Goal: Task Accomplishment & Management: Use online tool/utility

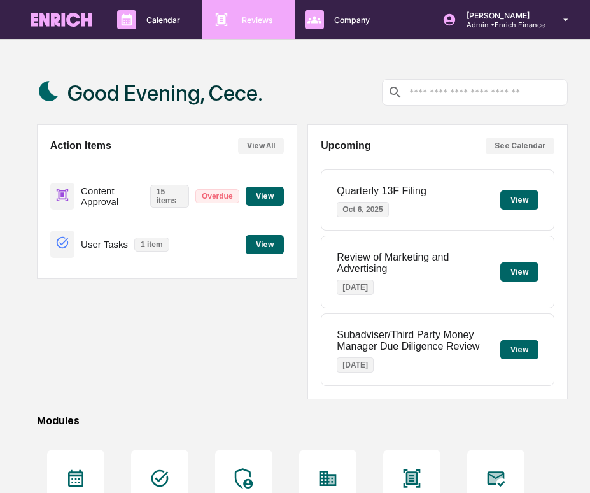
click at [221, 25] on icon at bounding box center [221, 19] width 19 height 19
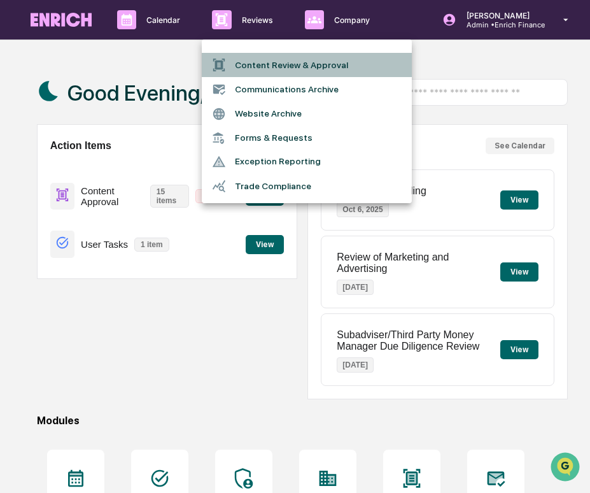
click at [259, 58] on li "Content Review & Approval" at bounding box center [307, 65] width 210 height 24
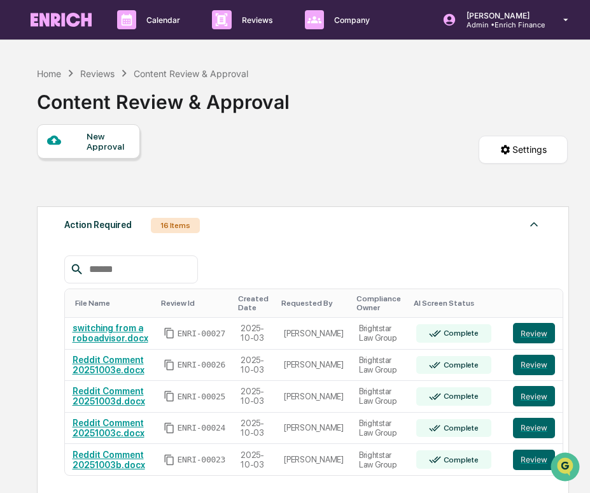
scroll to position [256, 0]
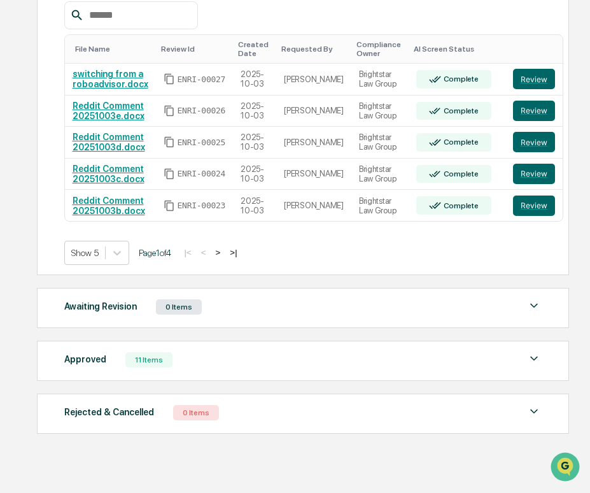
click at [225, 255] on button ">" at bounding box center [218, 252] width 13 height 11
click at [231, 255] on div "Show 5 Page 1 of 4 |< < > >|" at bounding box center [303, 253] width 478 height 24
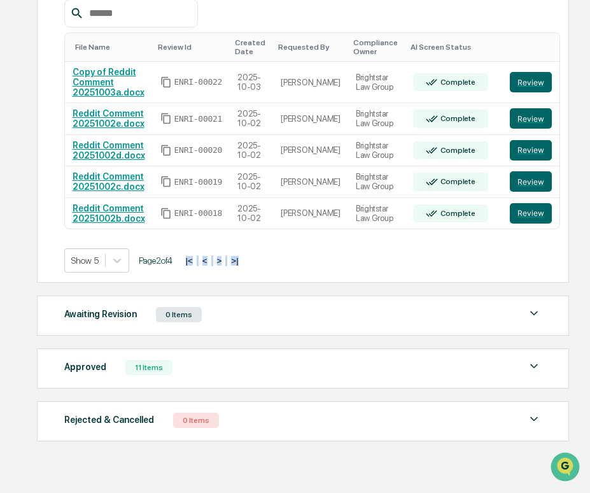
click at [231, 255] on div "Show 5 Page 2 of 4 |< < > >|" at bounding box center [303, 260] width 478 height 24
click at [226, 259] on button ">" at bounding box center [219, 260] width 13 height 11
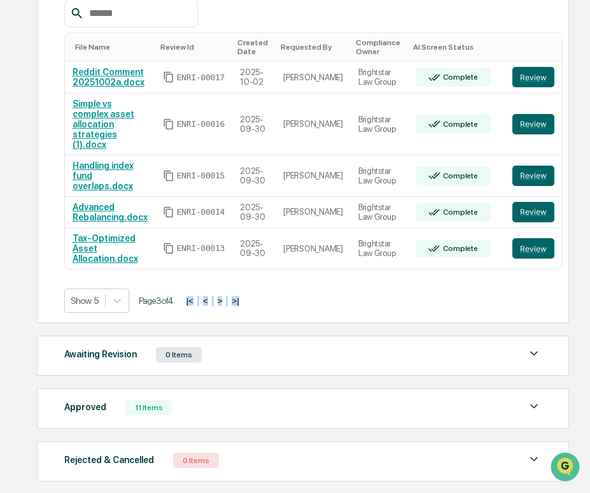
click at [227, 301] on button ">" at bounding box center [220, 300] width 13 height 11
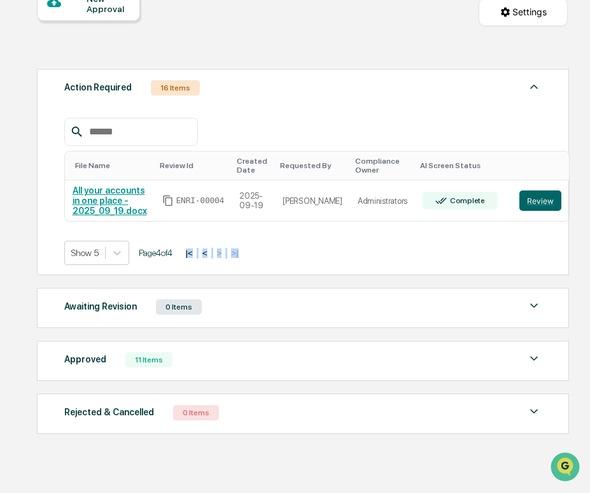
scroll to position [139, 0]
click at [294, 284] on div "Action Required 16 Items File Name Review Id Created Date Requested By Complian…" at bounding box center [302, 251] width 531 height 378
click at [211, 249] on button "<" at bounding box center [205, 253] width 13 height 11
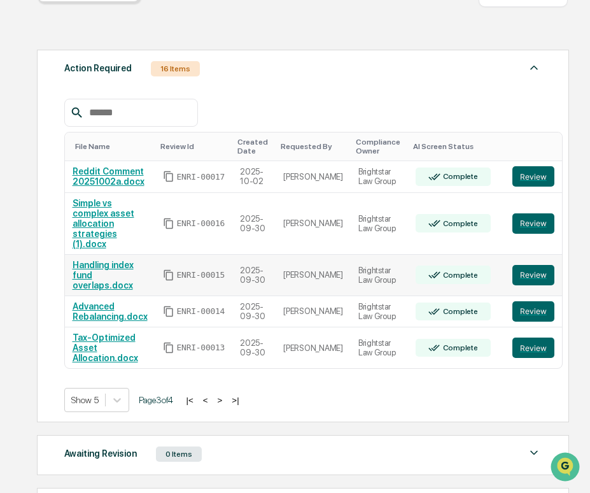
scroll to position [159, 0]
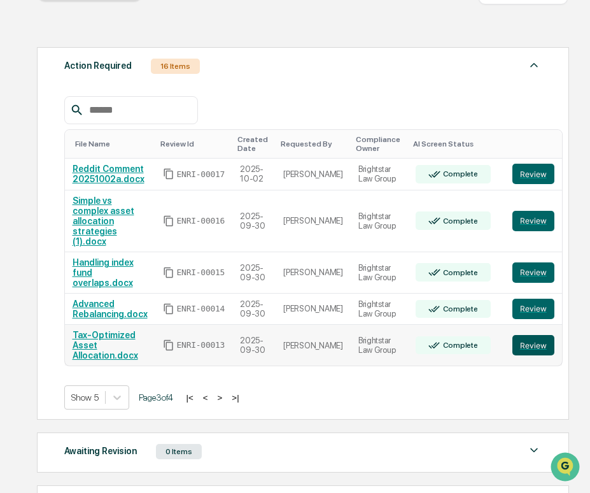
click at [513, 344] on button "Review" at bounding box center [534, 345] width 42 height 20
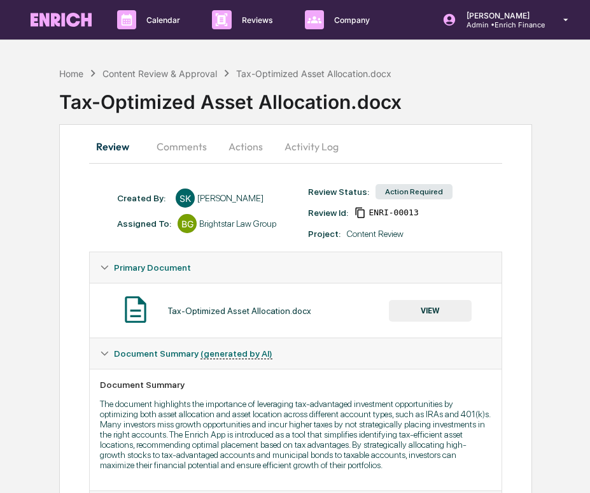
click at [188, 148] on button "Comments" at bounding box center [181, 146] width 71 height 31
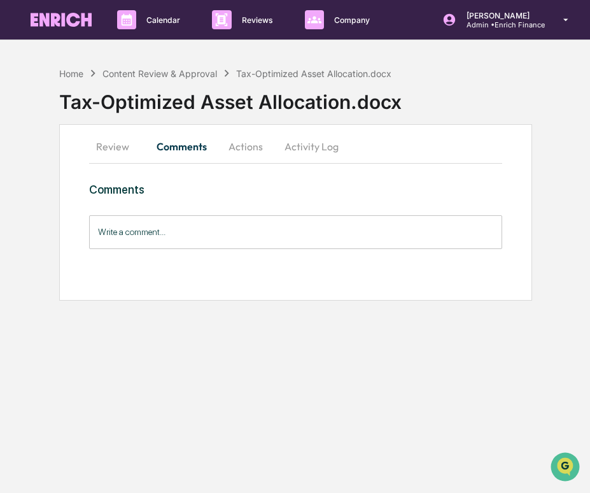
click at [232, 159] on button "Actions" at bounding box center [245, 146] width 57 height 31
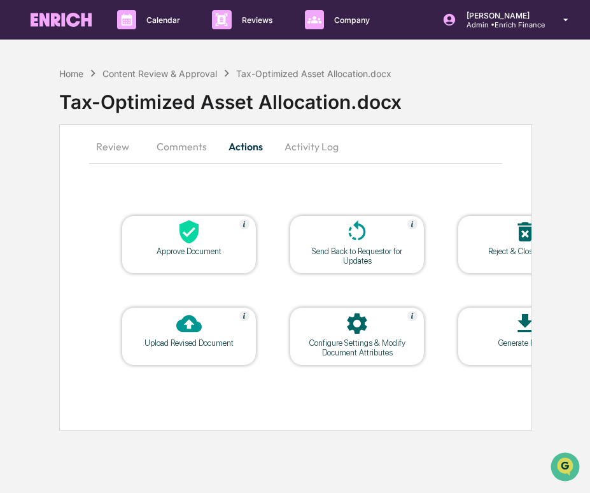
click at [115, 144] on button "Review" at bounding box center [117, 146] width 57 height 31
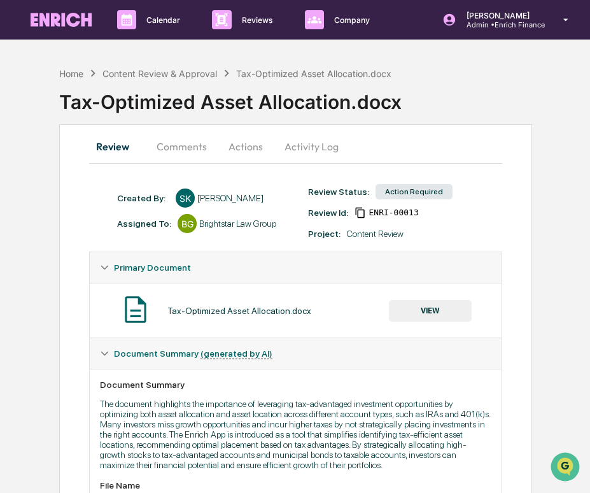
click at [288, 145] on button "Activity Log" at bounding box center [311, 146] width 75 height 31
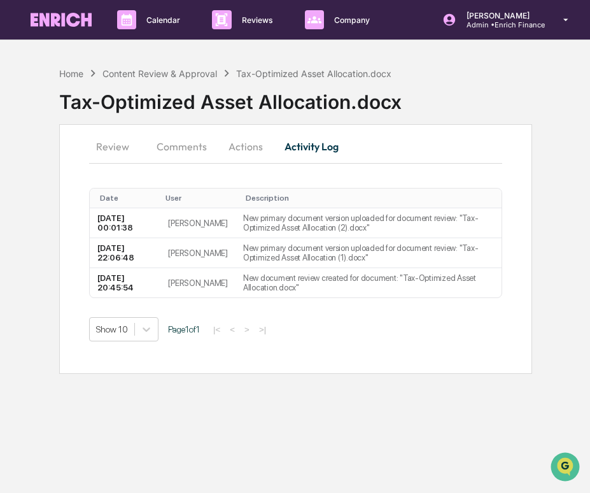
click at [128, 146] on button "Review" at bounding box center [117, 146] width 57 height 31
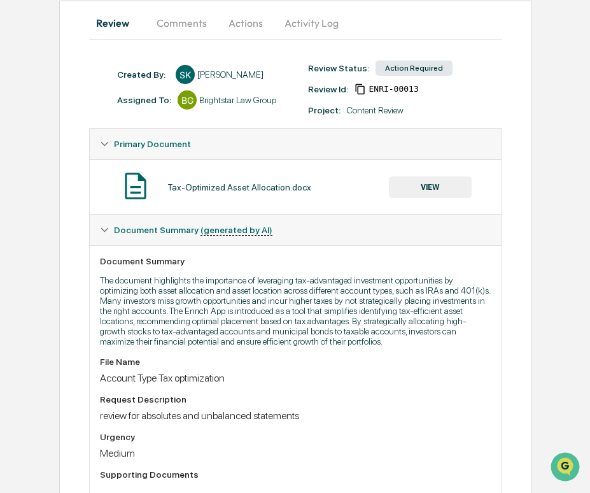
scroll to position [78, 0]
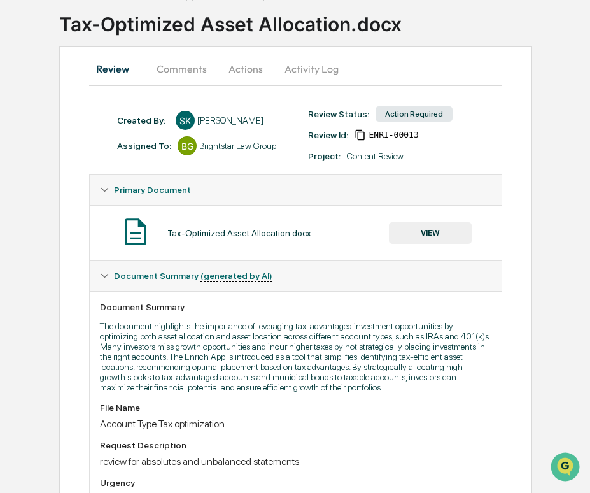
click at [295, 80] on button "Activity Log" at bounding box center [311, 68] width 75 height 31
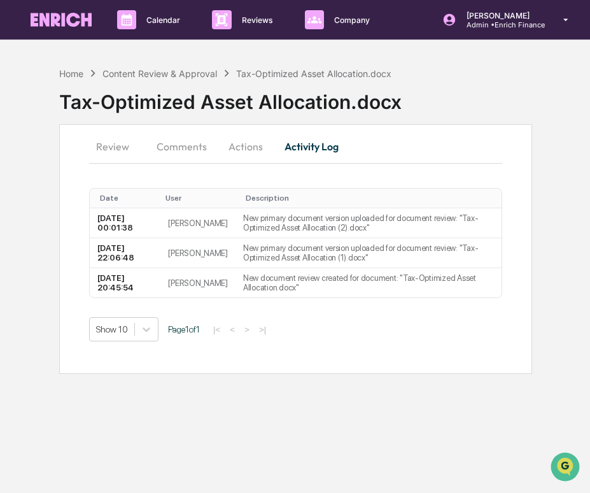
click at [243, 146] on button "Actions" at bounding box center [245, 146] width 57 height 31
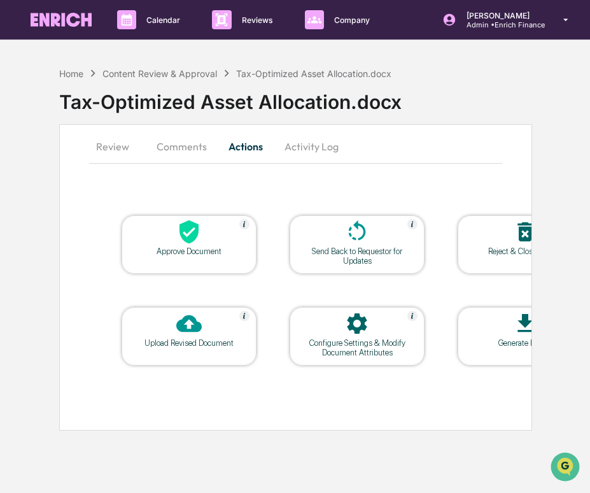
click at [282, 145] on button "Activity Log" at bounding box center [311, 146] width 75 height 31
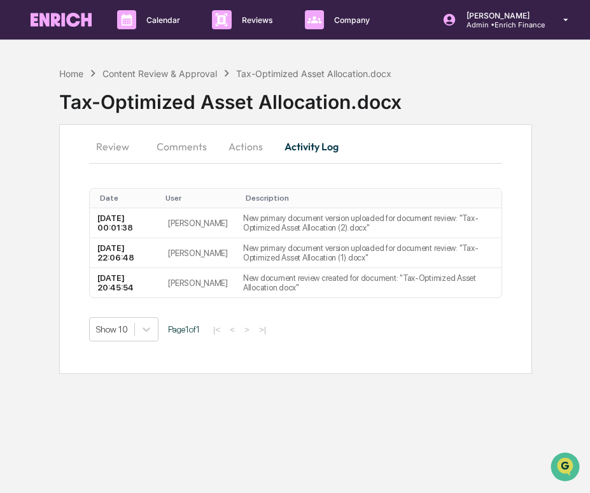
click at [116, 143] on button "Review" at bounding box center [117, 146] width 57 height 31
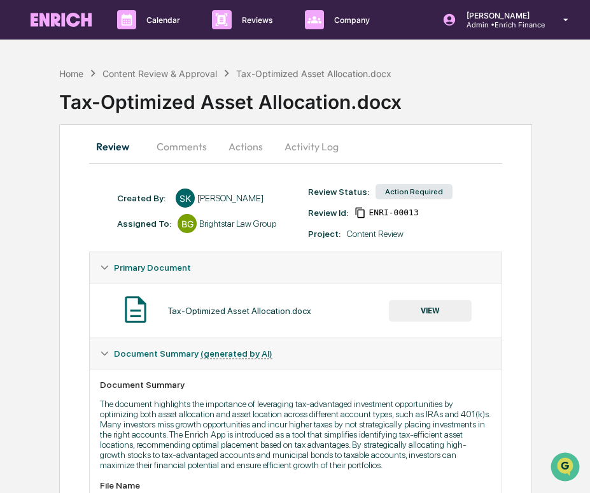
click at [409, 289] on div "Tax-Optimized Asset Allocation.docx VIEW" at bounding box center [296, 310] width 412 height 55
click at [409, 311] on button "VIEW" at bounding box center [430, 311] width 83 height 22
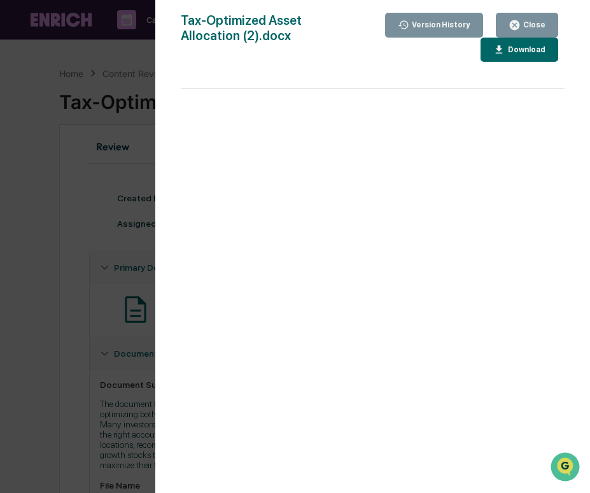
click at [76, 245] on div "Version History 10/01/2025, 12:01 AM Sameer Kalwani 09/30/2025, 10:06 PM Sameer…" at bounding box center [295, 246] width 590 height 493
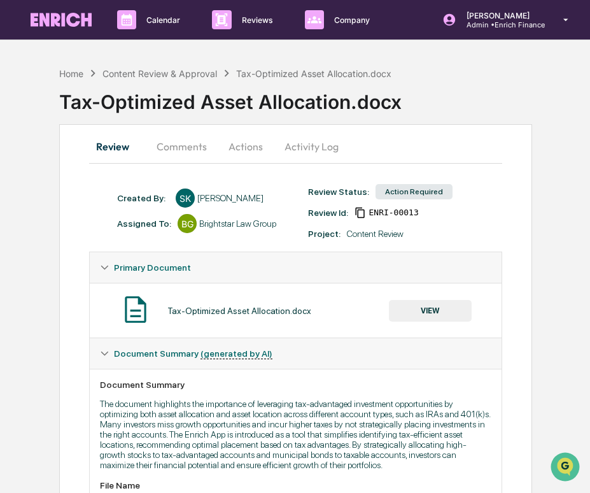
click at [231, 153] on button "Actions" at bounding box center [245, 146] width 57 height 31
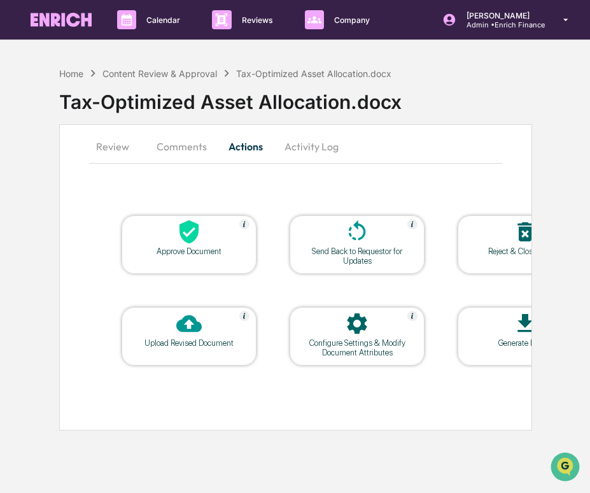
click at [169, 152] on button "Comments" at bounding box center [181, 146] width 71 height 31
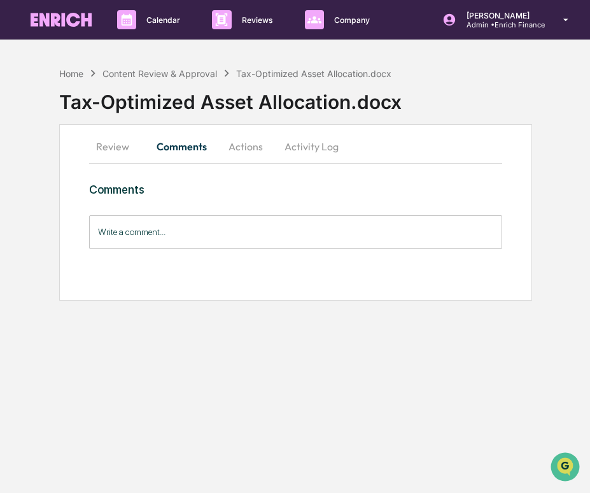
click at [297, 148] on button "Activity Log" at bounding box center [311, 146] width 75 height 31
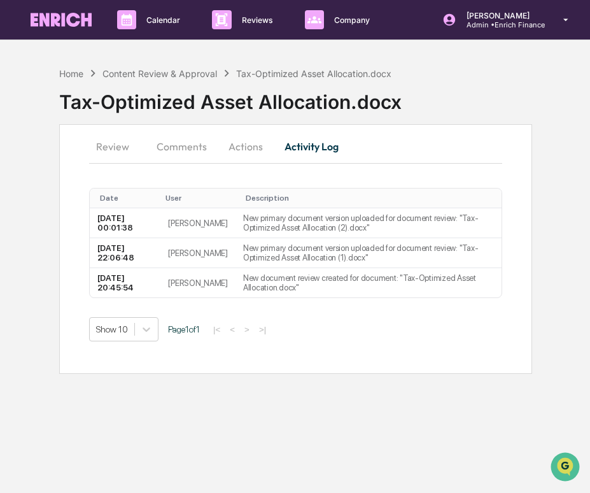
click at [126, 150] on button "Review" at bounding box center [117, 146] width 57 height 31
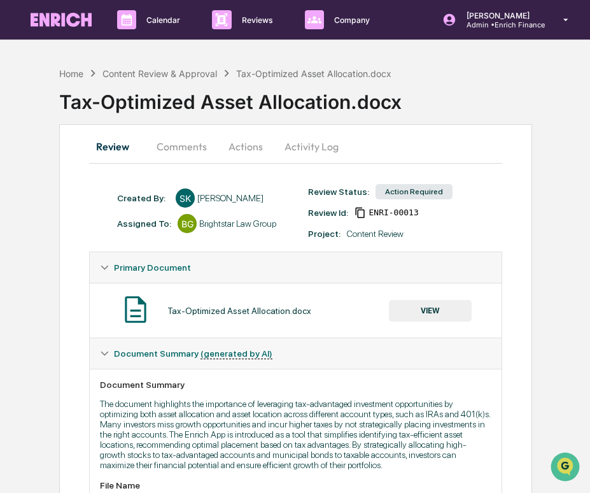
click at [416, 315] on button "VIEW" at bounding box center [430, 311] width 83 height 22
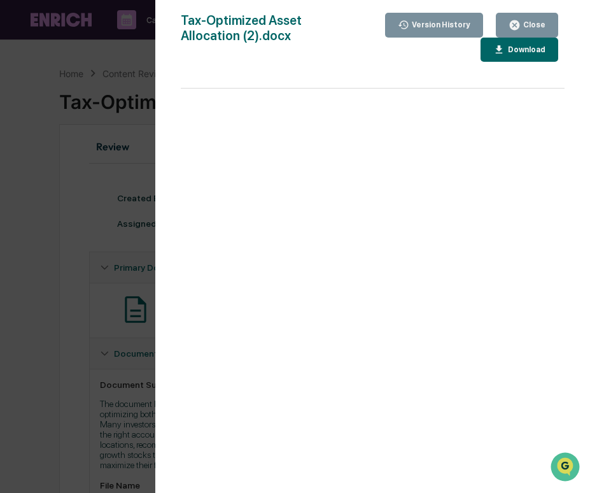
click at [89, 267] on div "Version History 10/01/2025, 12:01 AM Sameer Kalwani 09/30/2025, 10:06 PM Sameer…" at bounding box center [295, 246] width 590 height 493
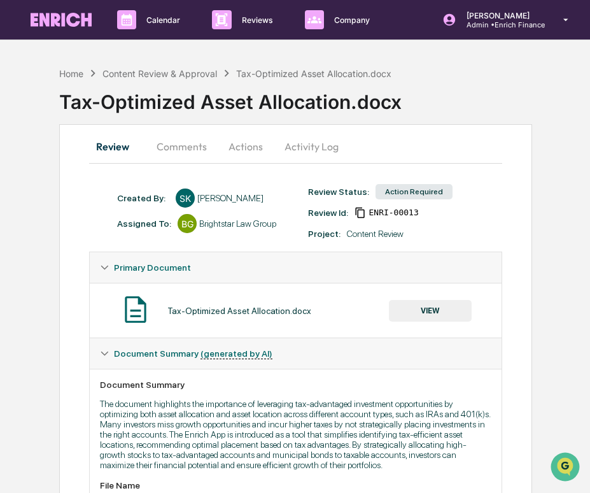
click at [190, 137] on button "Comments" at bounding box center [181, 146] width 71 height 31
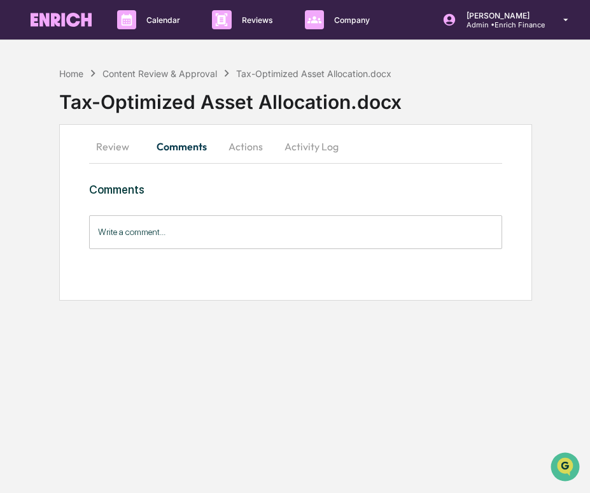
click at [247, 141] on button "Actions" at bounding box center [245, 146] width 57 height 31
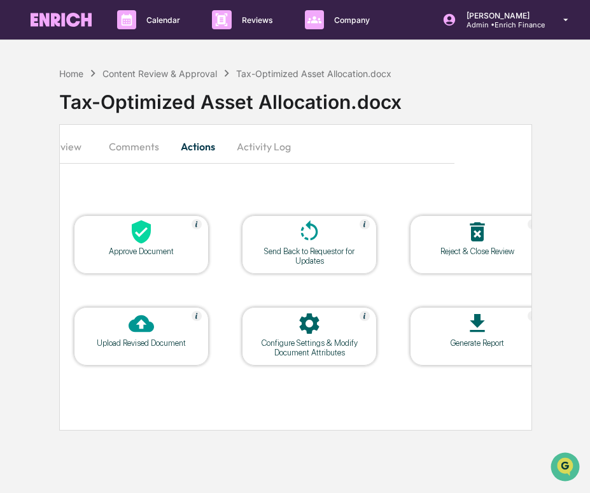
scroll to position [0, 60]
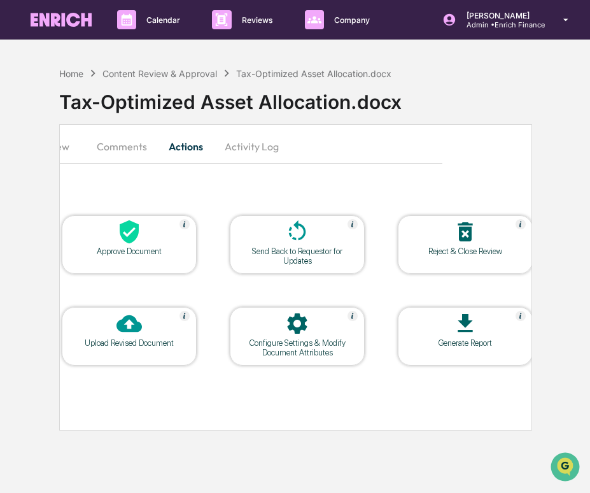
click at [129, 340] on div "Upload Revised Document" at bounding box center [129, 343] width 115 height 10
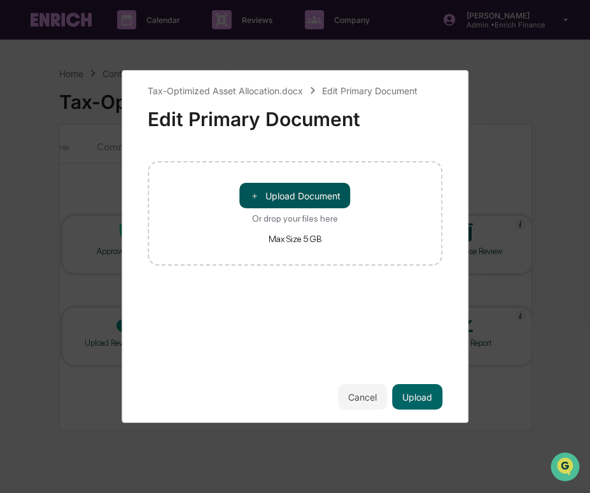
click at [289, 206] on button "＋ Upload Document" at bounding box center [295, 195] width 111 height 25
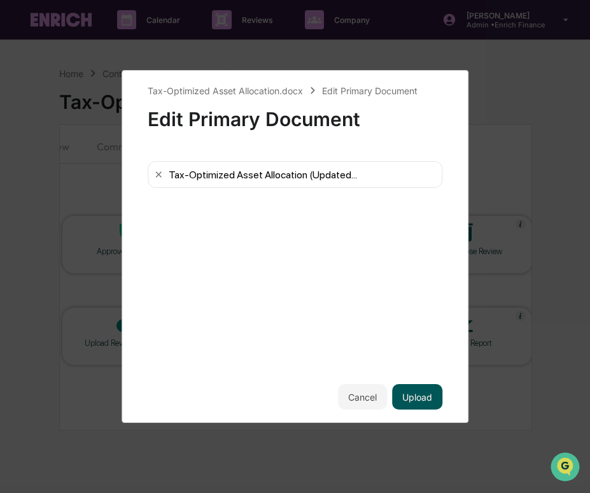
click at [416, 394] on button "Upload" at bounding box center [417, 396] width 50 height 25
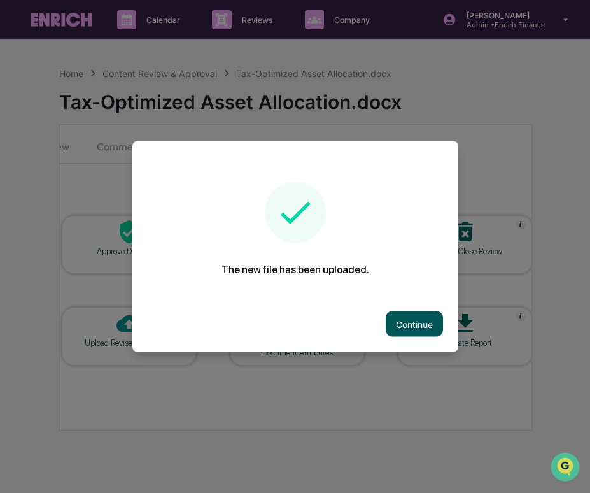
click at [406, 322] on button "Continue" at bounding box center [414, 323] width 57 height 25
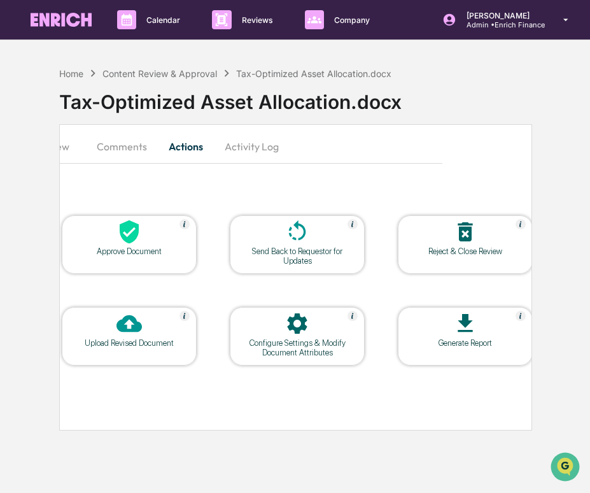
click at [234, 148] on button "Activity Log" at bounding box center [252, 146] width 75 height 31
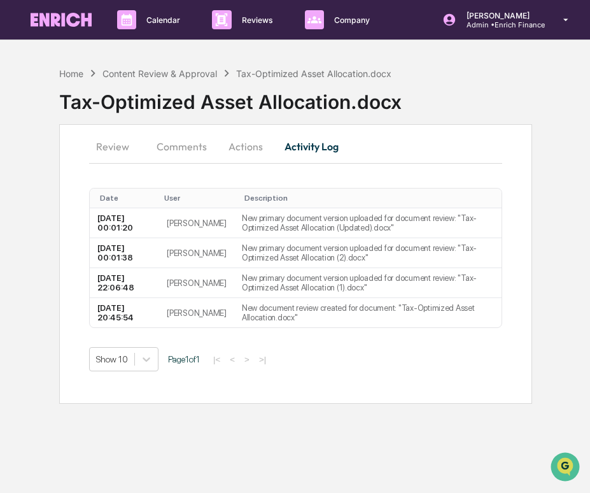
click at [245, 148] on button "Actions" at bounding box center [245, 146] width 57 height 31
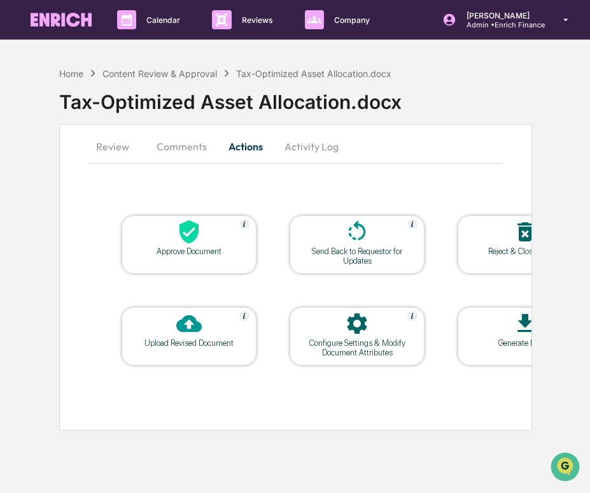
click at [185, 146] on button "Comments" at bounding box center [181, 146] width 71 height 31
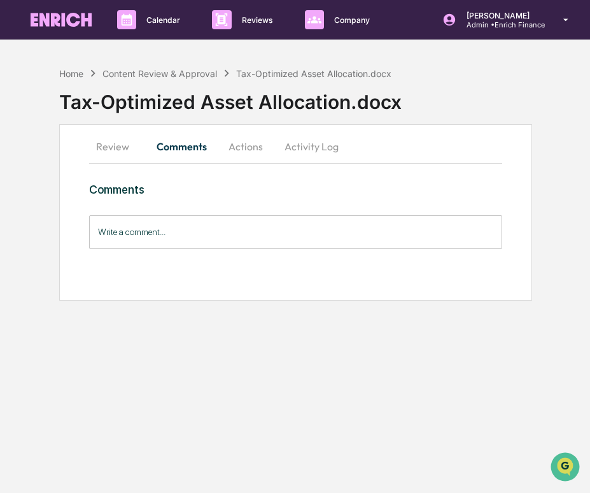
click at [156, 235] on input "Write a comment..." at bounding box center [295, 232] width 413 height 34
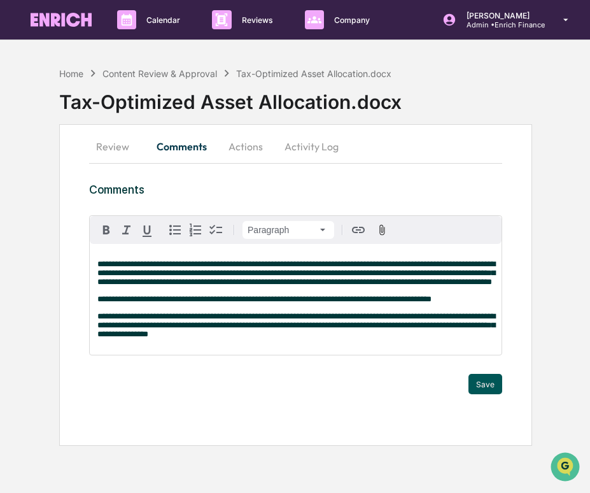
click at [485, 394] on button "Save" at bounding box center [486, 384] width 34 height 20
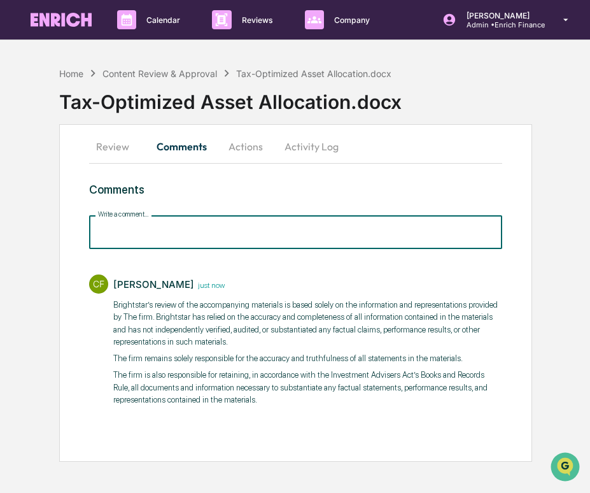
click at [226, 241] on input "Write a comment..." at bounding box center [295, 232] width 413 height 34
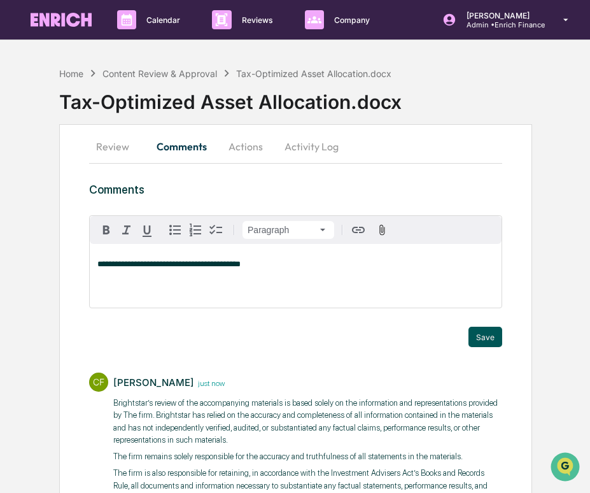
click at [472, 330] on button "Save" at bounding box center [486, 337] width 34 height 20
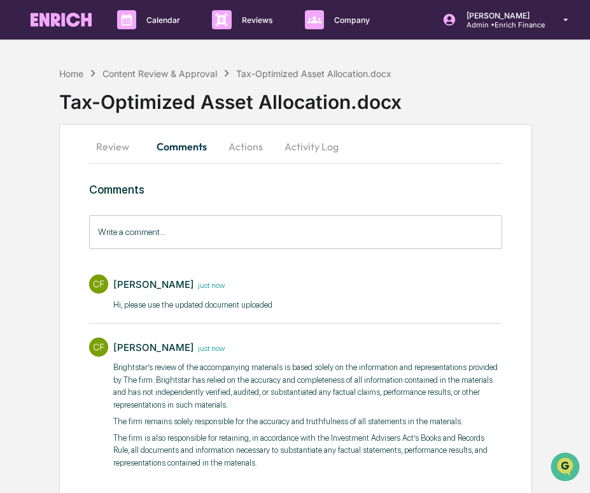
click at [242, 143] on button "Actions" at bounding box center [245, 146] width 57 height 31
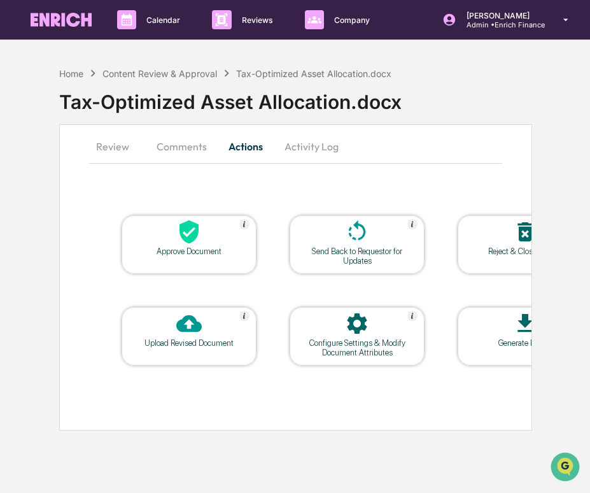
click at [198, 226] on icon at bounding box center [189, 232] width 19 height 24
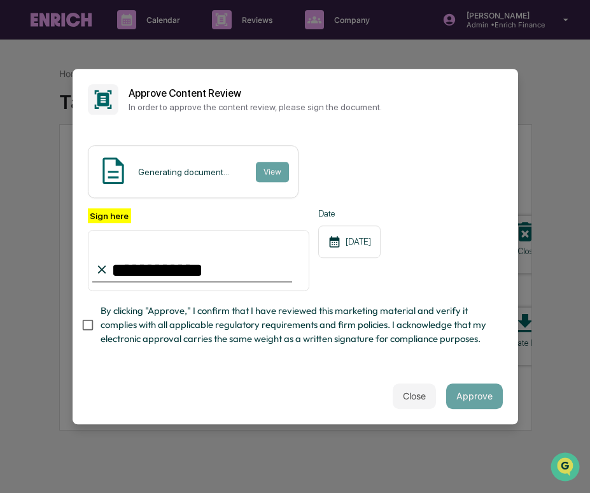
type input "**********"
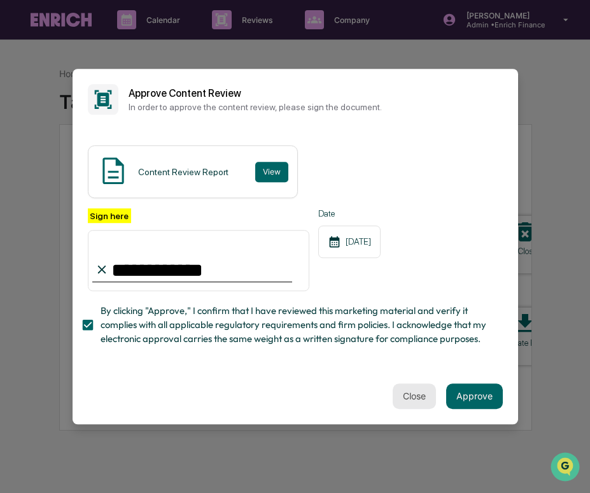
click at [418, 397] on button "Close" at bounding box center [414, 395] width 43 height 25
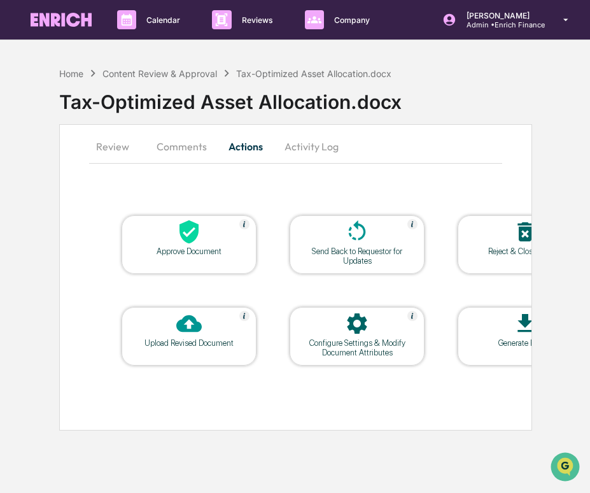
click at [180, 329] on icon at bounding box center [188, 323] width 25 height 17
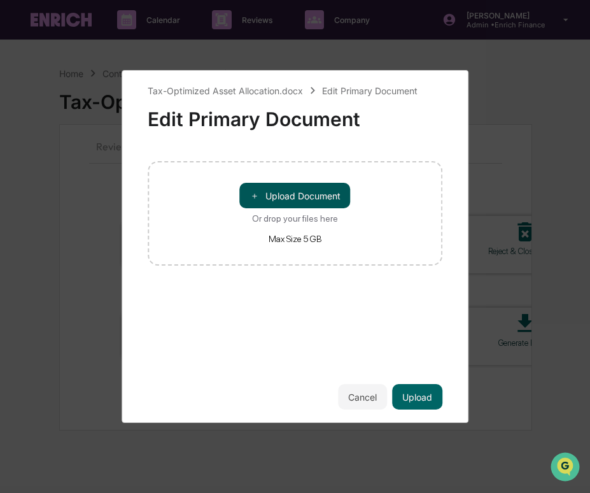
click at [309, 208] on button "＋ Upload Document" at bounding box center [295, 195] width 111 height 25
click at [299, 192] on button "＋ Upload Document" at bounding box center [295, 195] width 111 height 25
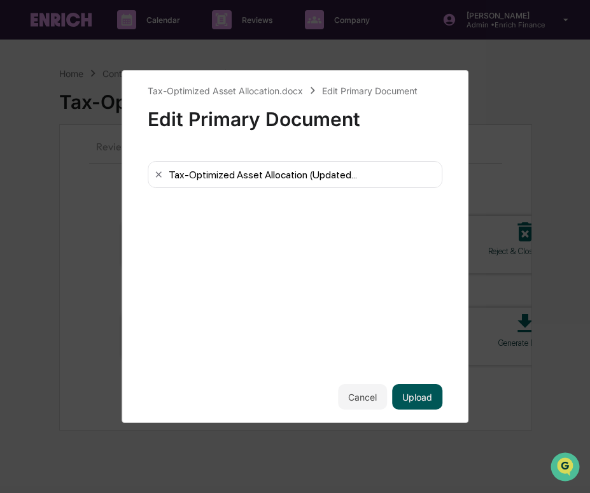
click at [423, 395] on button "Upload" at bounding box center [417, 396] width 50 height 25
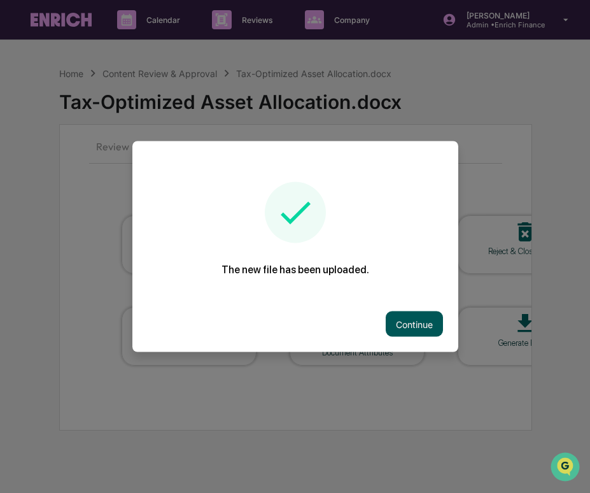
click at [427, 329] on button "Continue" at bounding box center [414, 323] width 57 height 25
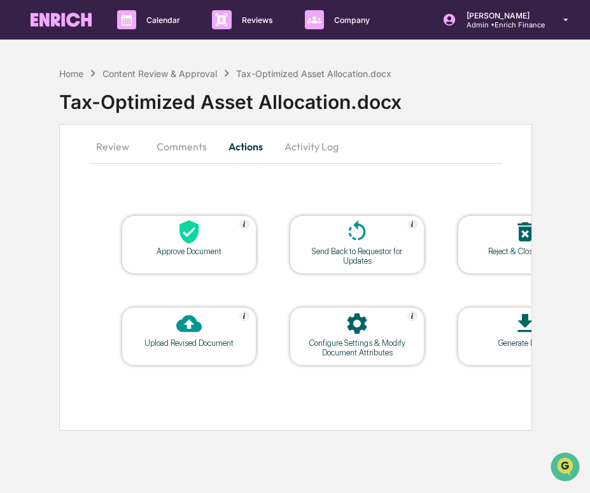
click at [169, 148] on button "Comments" at bounding box center [181, 146] width 71 height 31
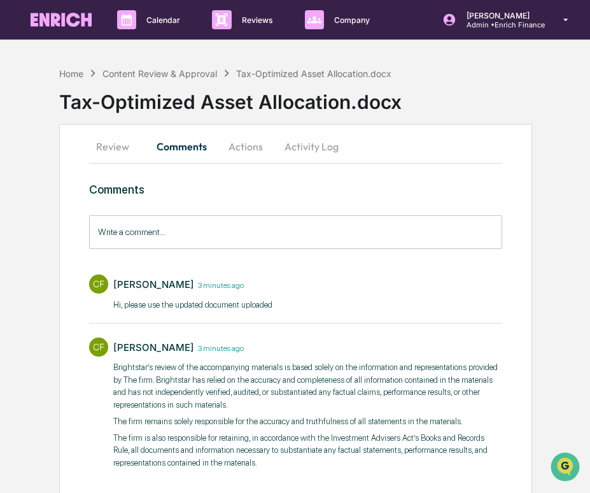
click at [222, 147] on button "Actions" at bounding box center [245, 146] width 57 height 31
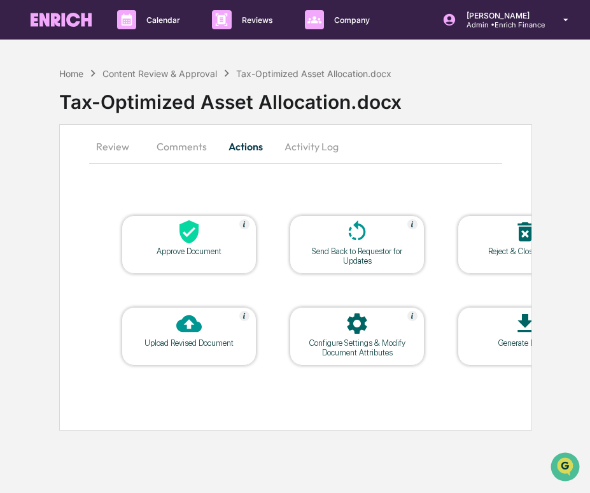
click at [171, 257] on div "Approve Document" at bounding box center [189, 244] width 135 height 59
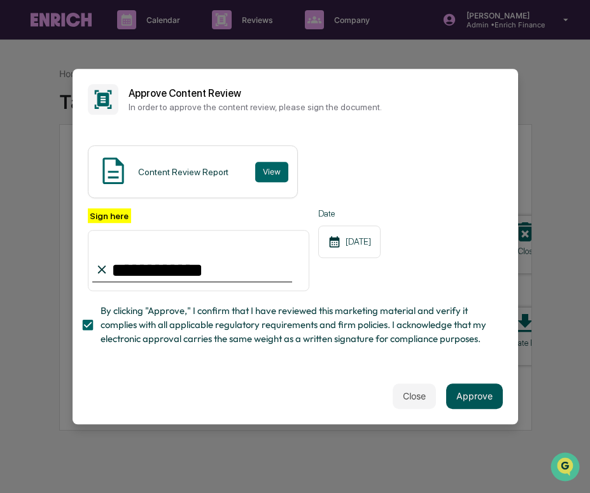
click at [477, 401] on button "Approve" at bounding box center [474, 395] width 57 height 25
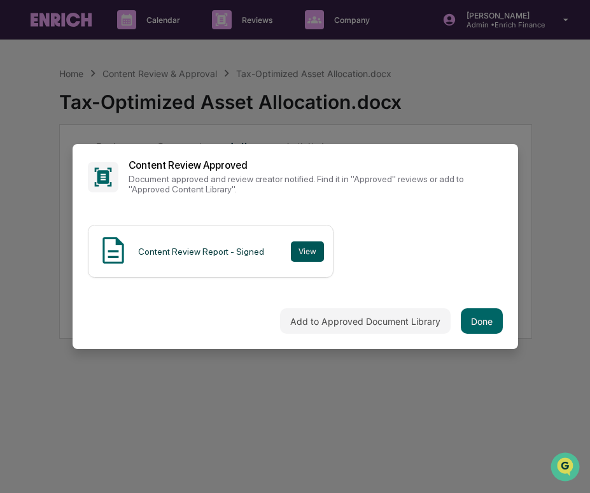
click at [316, 247] on button "View" at bounding box center [307, 251] width 33 height 20
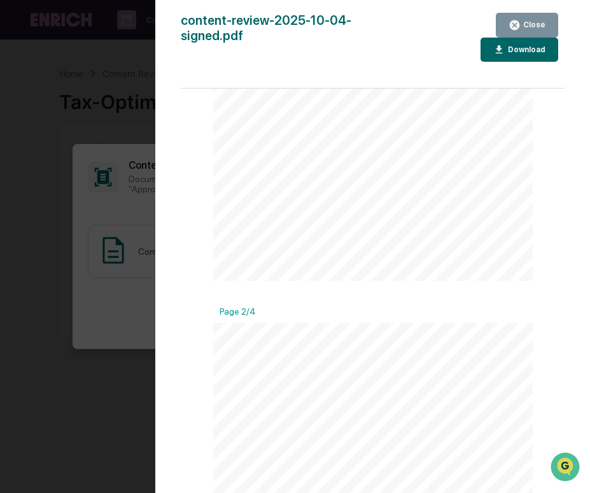
scroll to position [291, 0]
click at [120, 218] on div "Version History 10/04/2025, 12:04 AM Cece Ferraez content-review-2025-10-04-sig…" at bounding box center [295, 246] width 590 height 493
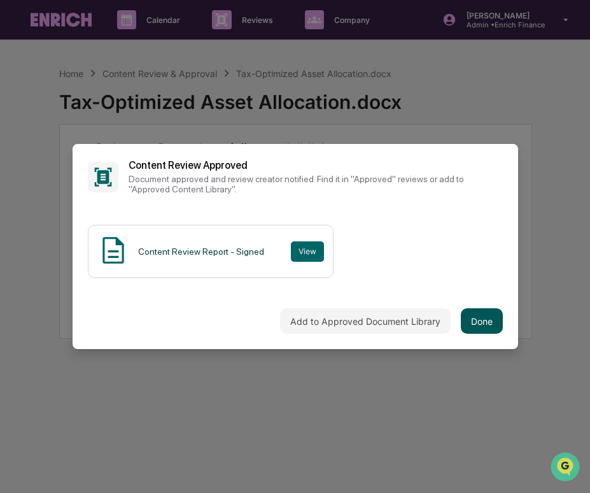
click at [474, 319] on button "Done" at bounding box center [482, 320] width 42 height 25
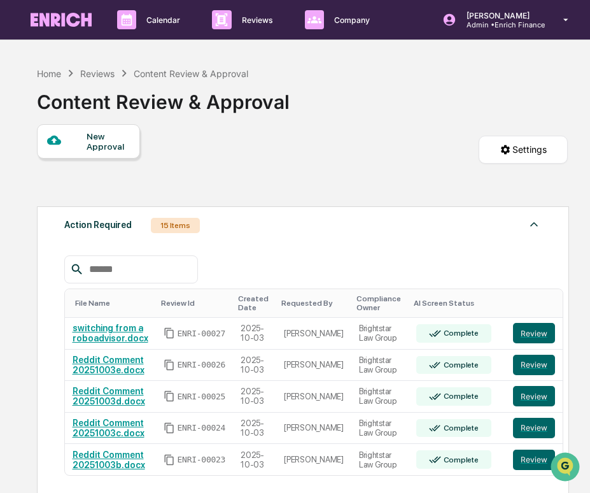
scroll to position [137, 0]
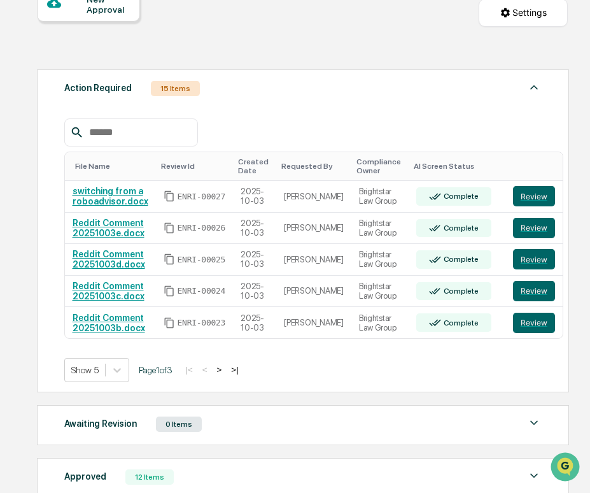
click at [226, 373] on button ">" at bounding box center [219, 369] width 13 height 11
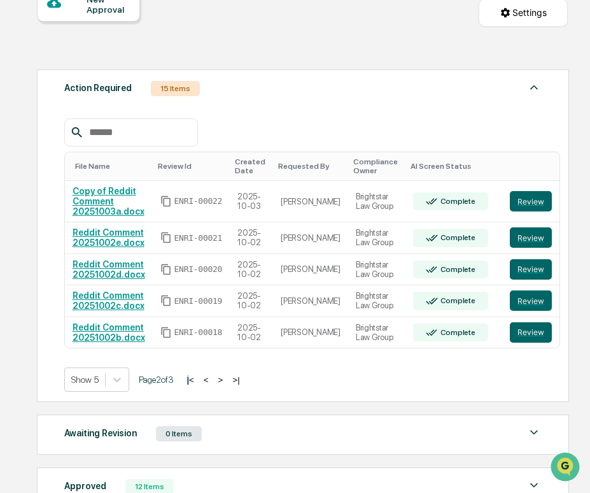
click at [234, 373] on div "Show 5 Page 2 of 3 |< < > >|" at bounding box center [303, 379] width 478 height 24
click at [227, 382] on button ">" at bounding box center [221, 379] width 13 height 11
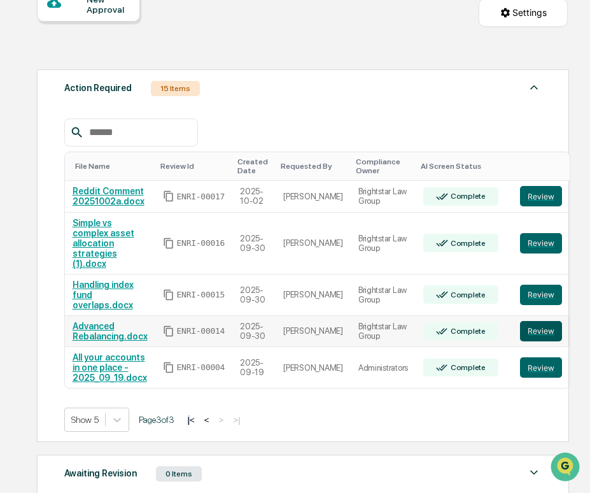
click at [529, 336] on button "Review" at bounding box center [541, 331] width 42 height 20
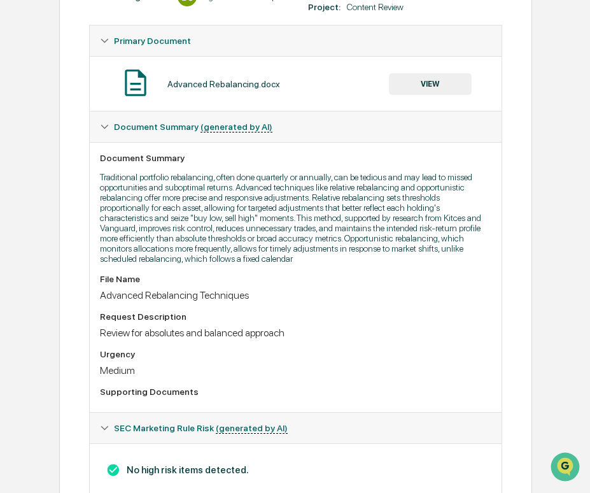
scroll to position [130, 0]
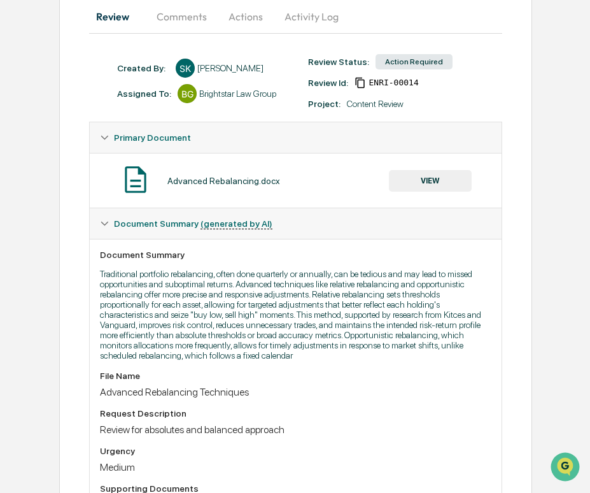
click at [418, 177] on button "VIEW" at bounding box center [430, 181] width 83 height 22
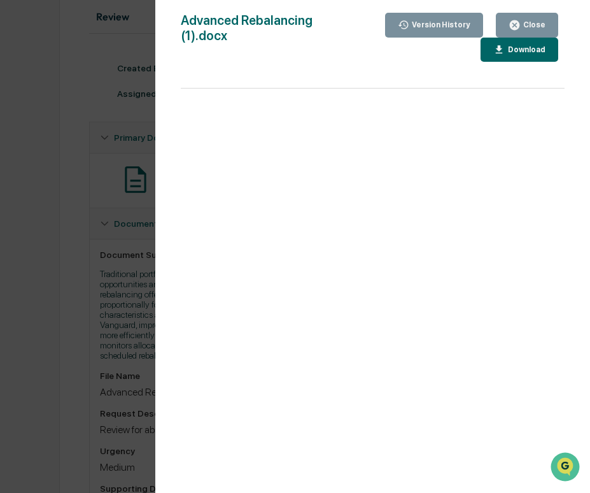
click at [506, 52] on div "Download" at bounding box center [526, 49] width 40 height 9
click at [521, 15] on button "Close" at bounding box center [527, 25] width 62 height 25
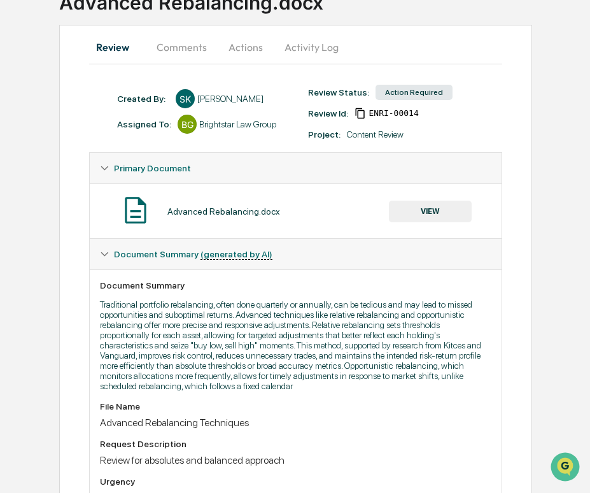
scroll to position [83, 0]
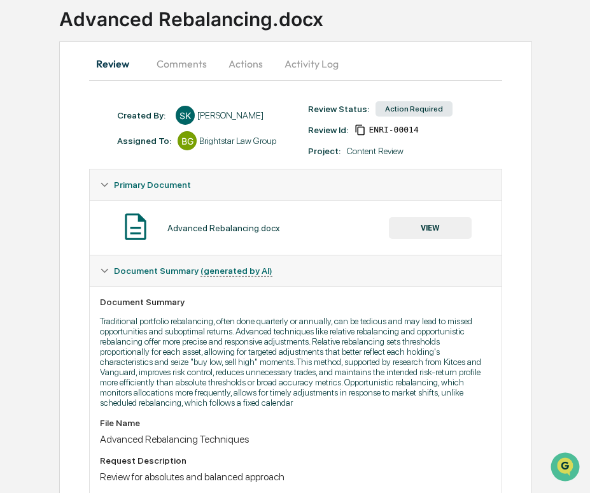
click at [303, 71] on button "Activity Log" at bounding box center [311, 63] width 75 height 31
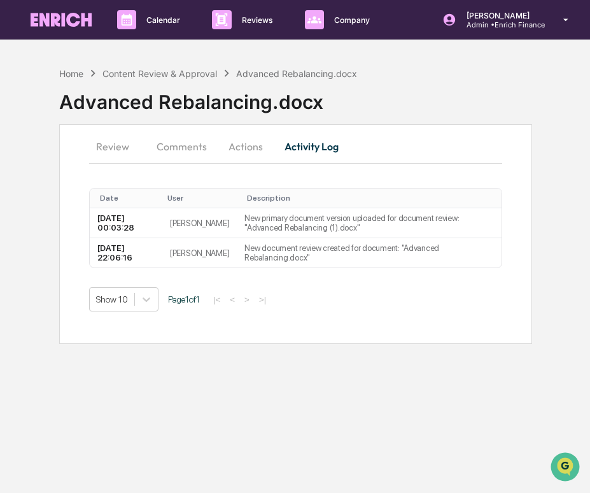
click at [244, 144] on button "Actions" at bounding box center [245, 146] width 57 height 31
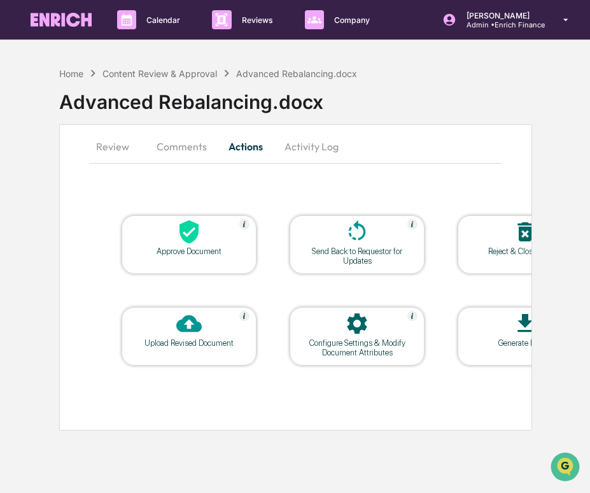
click at [201, 327] on icon at bounding box center [188, 323] width 25 height 25
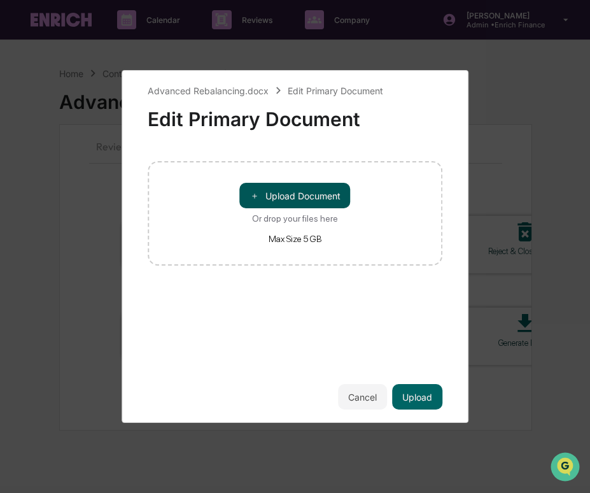
click at [307, 192] on button "＋ Upload Document" at bounding box center [295, 195] width 111 height 25
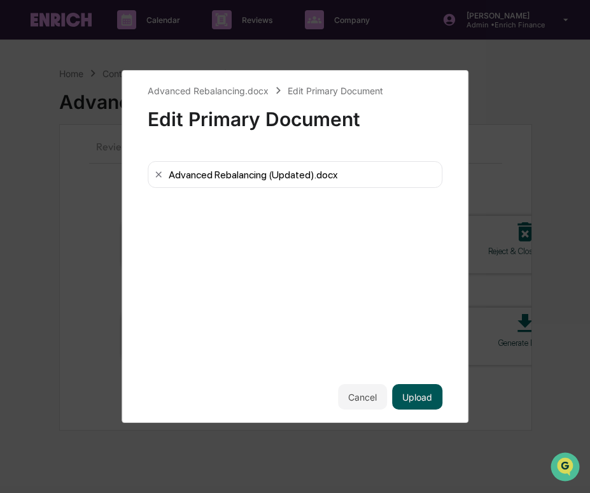
click at [408, 390] on button "Upload" at bounding box center [417, 396] width 50 height 25
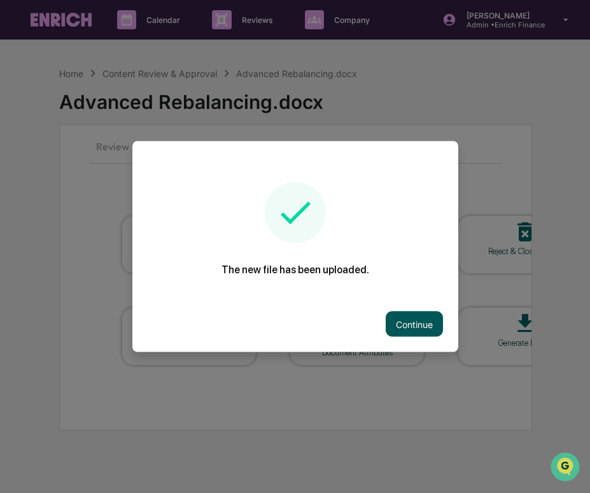
click at [408, 323] on button "Continue" at bounding box center [414, 323] width 57 height 25
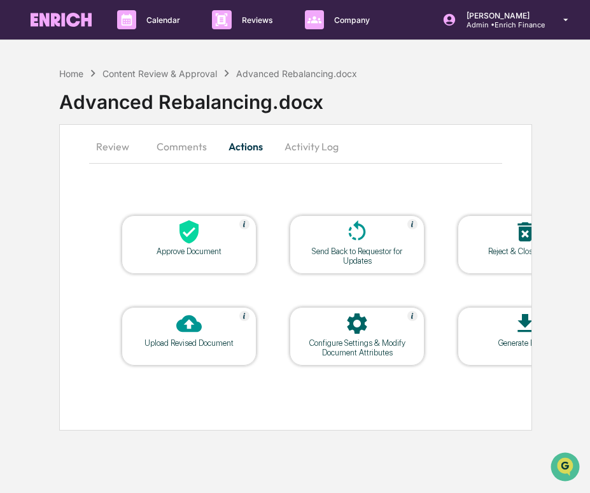
click at [192, 145] on button "Comments" at bounding box center [181, 146] width 71 height 31
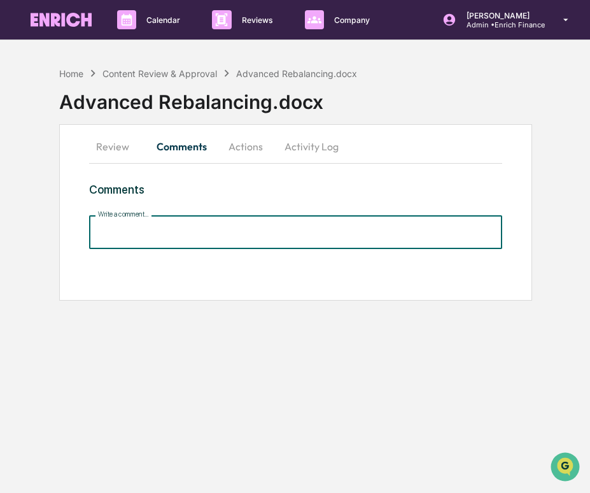
click at [150, 239] on input "Write a comment..." at bounding box center [295, 232] width 413 height 34
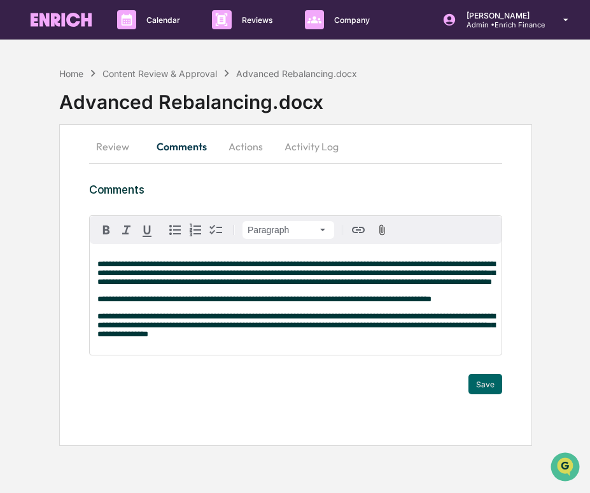
click at [315, 148] on button "Activity Log" at bounding box center [311, 146] width 75 height 31
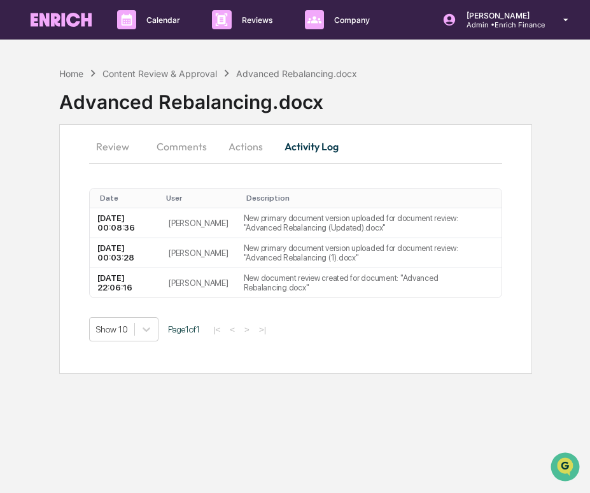
click at [173, 140] on button "Comments" at bounding box center [181, 146] width 71 height 31
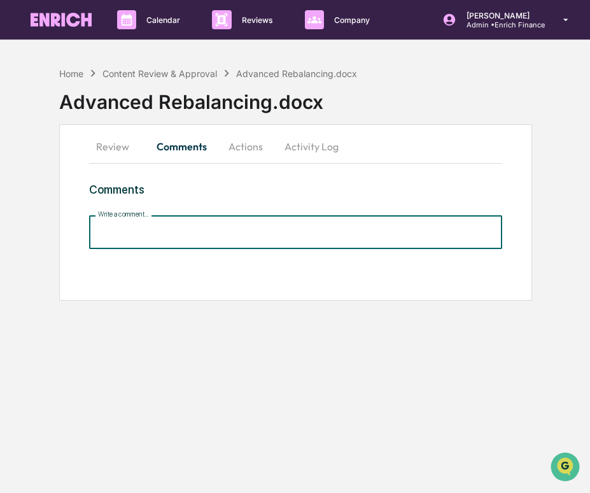
click at [252, 229] on input "Write a comment..." at bounding box center [295, 232] width 413 height 34
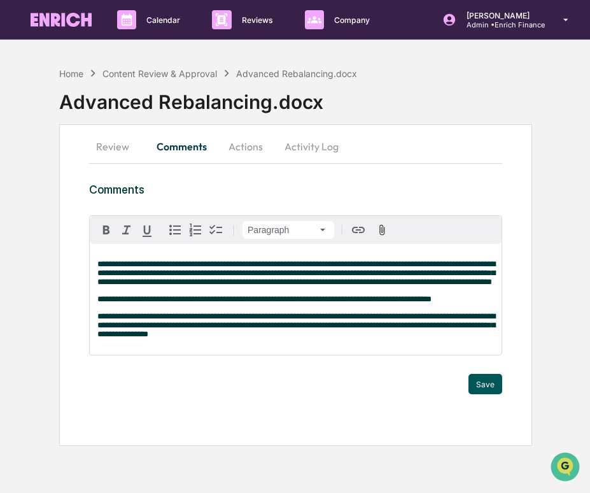
click at [478, 391] on button "Save" at bounding box center [486, 384] width 34 height 20
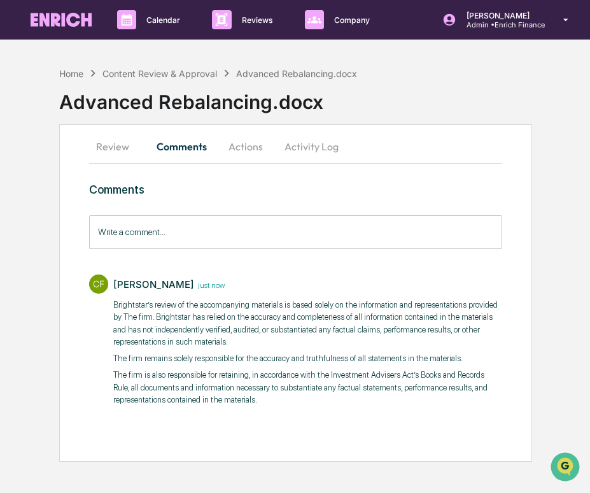
click at [211, 234] on input "Write a comment..." at bounding box center [295, 232] width 413 height 34
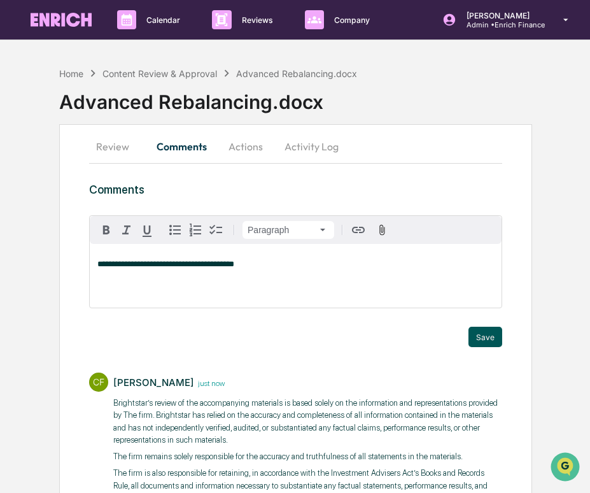
click at [485, 336] on button "Save" at bounding box center [486, 337] width 34 height 20
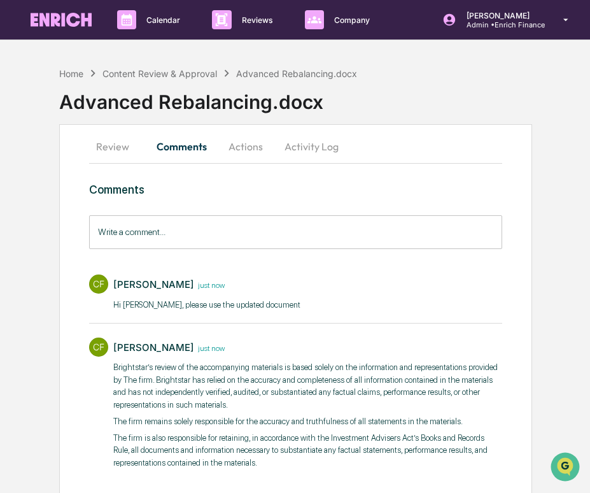
click at [253, 141] on button "Actions" at bounding box center [245, 146] width 57 height 31
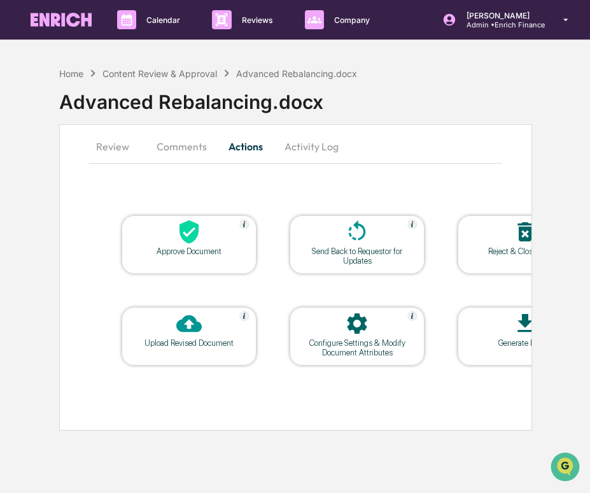
click at [207, 241] on div at bounding box center [188, 232] width 127 height 27
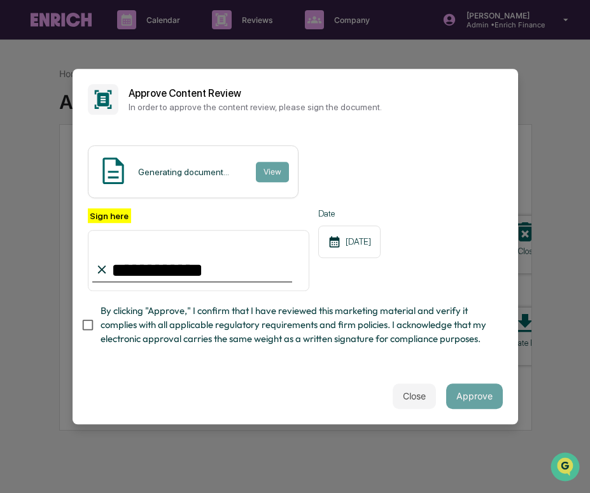
type input "**********"
click at [455, 392] on button "Approve" at bounding box center [474, 395] width 57 height 25
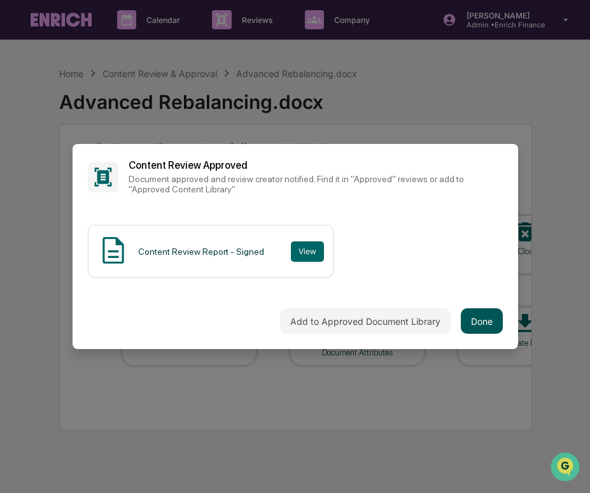
click at [469, 318] on button "Done" at bounding box center [482, 320] width 42 height 25
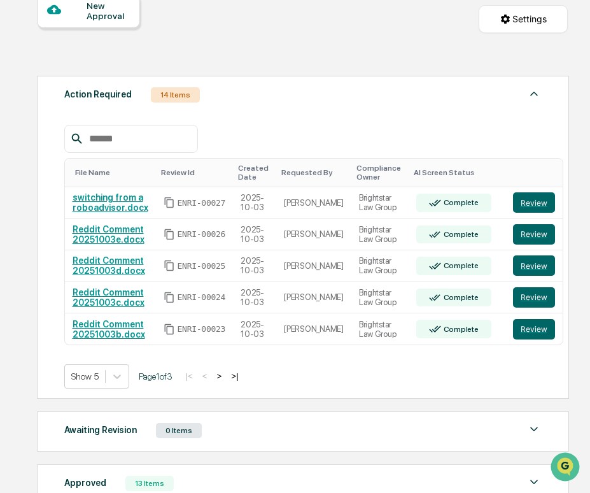
scroll to position [131, 0]
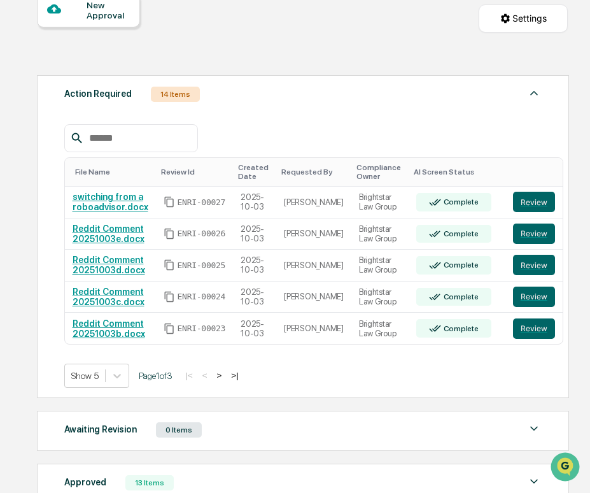
click at [226, 375] on button ">" at bounding box center [219, 375] width 13 height 11
click at [234, 375] on div "File Name Review Id Created Date Requested By Compliance Owner AI Screen Status…" at bounding box center [303, 256] width 478 height 264
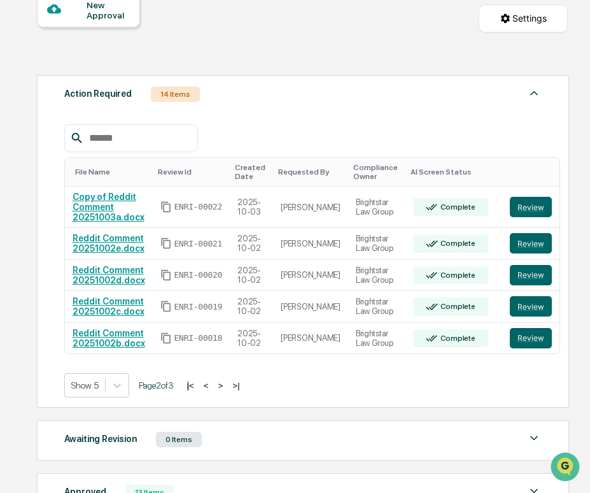
click at [227, 388] on button ">" at bounding box center [221, 385] width 13 height 11
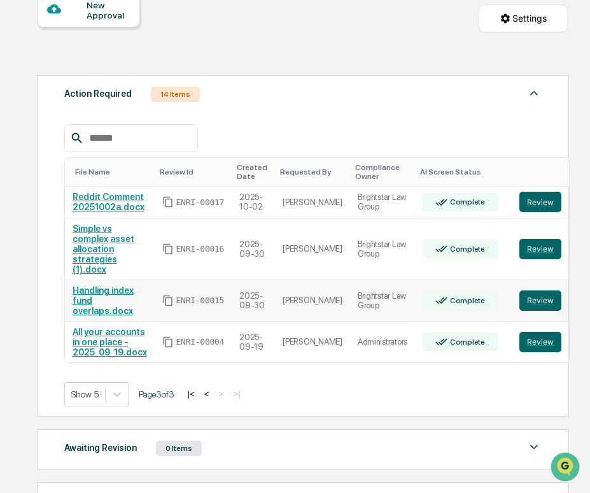
click at [115, 311] on link "Handling index fund overlaps.docx" at bounding box center [103, 300] width 61 height 31
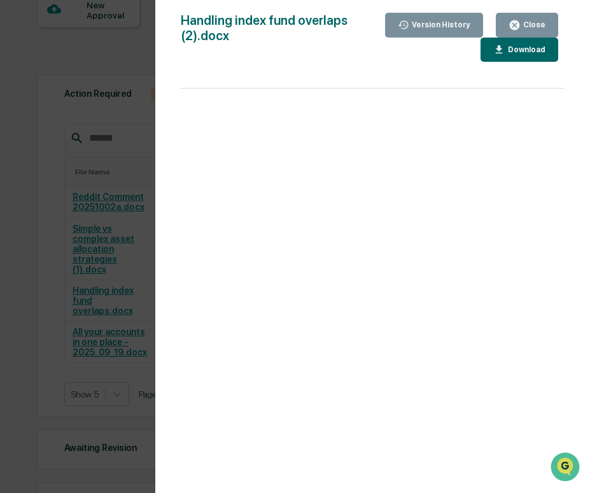
click at [75, 280] on div "Version History 10/01/2025, 12:09 AM Sameer Kalwani 10/01/2025, 12:04 AM Sameer…" at bounding box center [295, 246] width 590 height 493
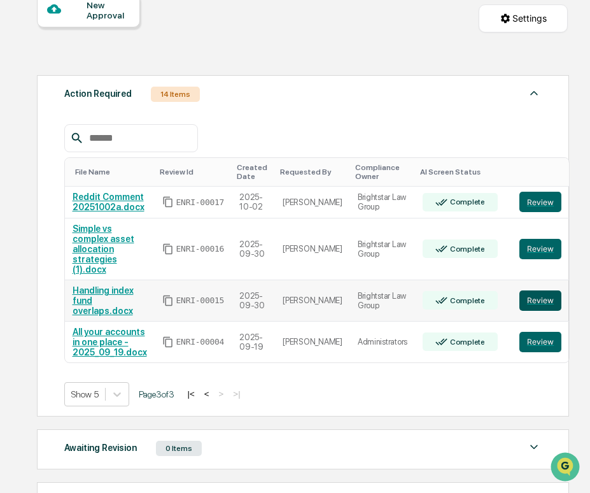
click at [539, 304] on button "Review" at bounding box center [541, 300] width 42 height 20
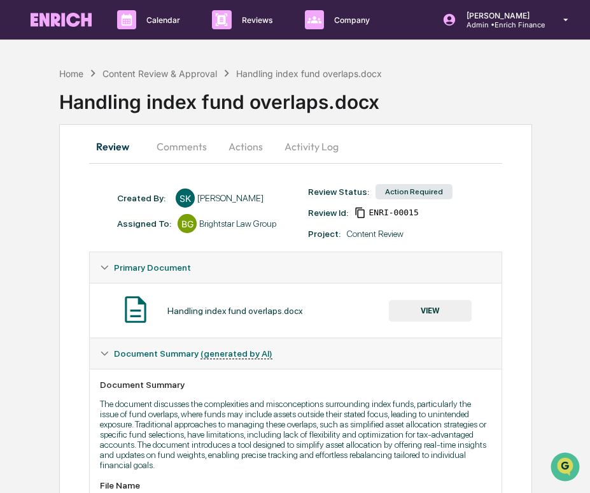
click at [438, 322] on div "Handling index fund overlaps.docx VIEW" at bounding box center [296, 311] width 392 height 34
click at [440, 313] on button "VIEW" at bounding box center [430, 311] width 83 height 22
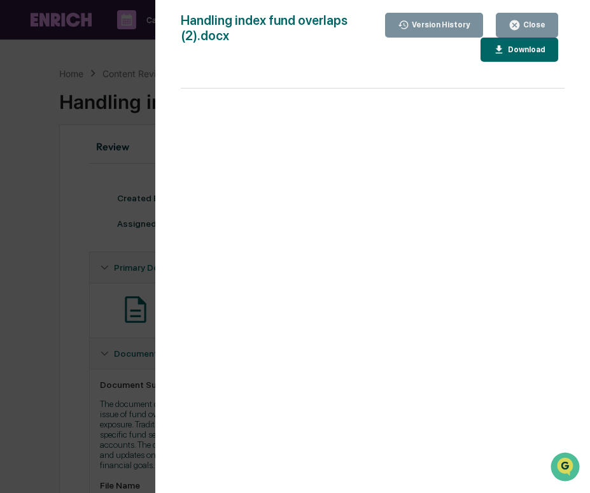
click at [532, 55] on div "Download" at bounding box center [520, 50] width 52 height 12
click at [87, 282] on div "Version History [DATE] 12:09 AM [PERSON_NAME] [DATE] 12:04 AM [PERSON_NAME] [DA…" at bounding box center [295, 246] width 590 height 493
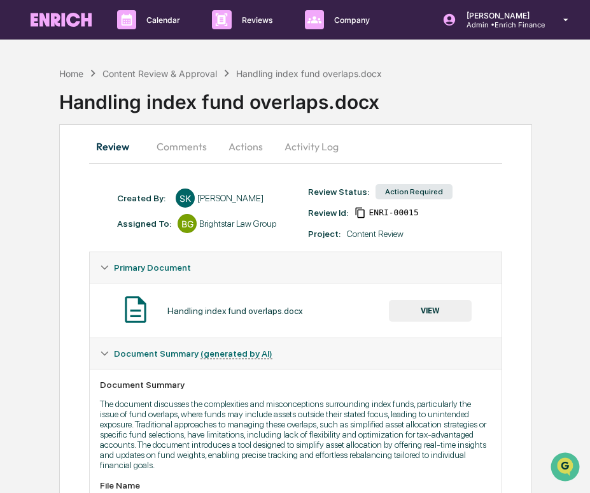
click at [284, 155] on button "Activity Log" at bounding box center [311, 146] width 75 height 31
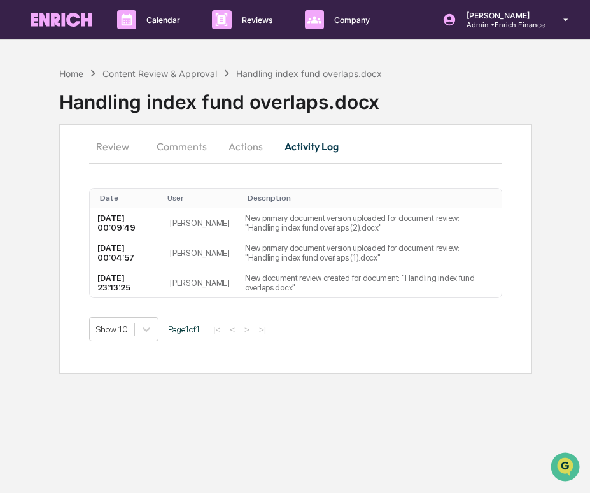
click at [252, 155] on button "Actions" at bounding box center [245, 146] width 57 height 31
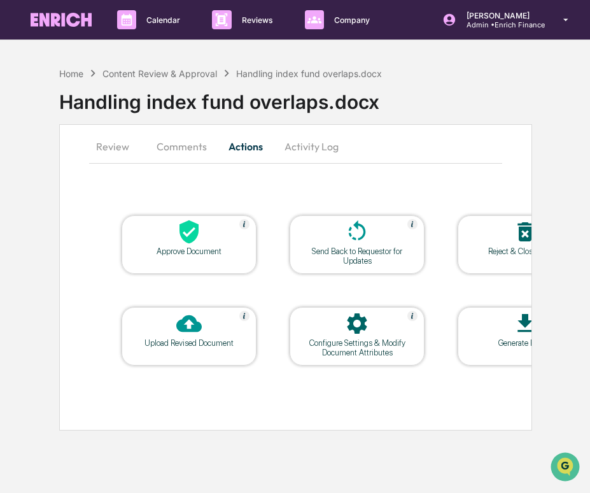
click at [177, 335] on icon at bounding box center [188, 323] width 25 height 25
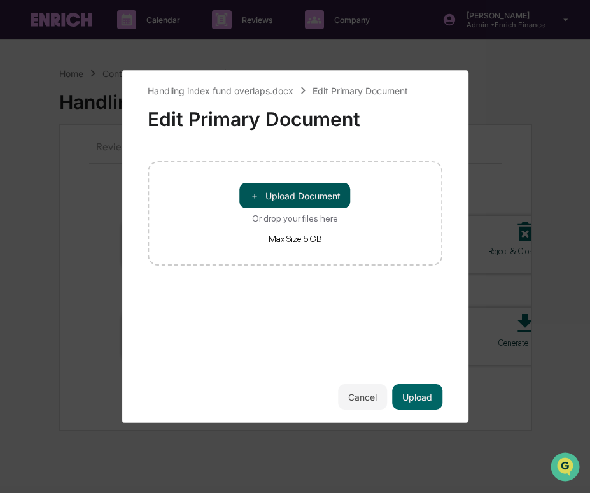
click at [286, 201] on button "＋ Upload Document" at bounding box center [295, 195] width 111 height 25
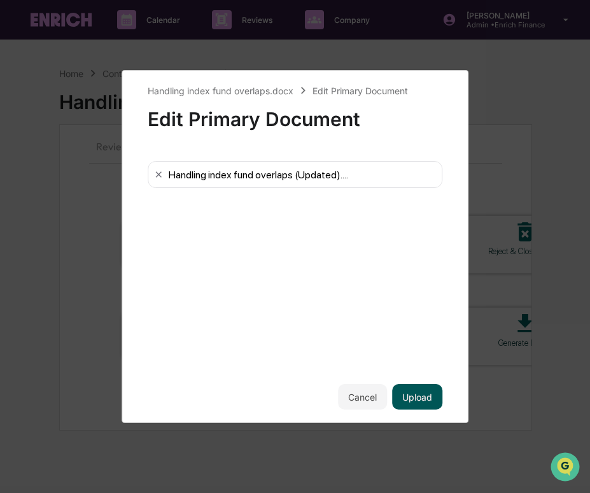
click at [416, 391] on button "Upload" at bounding box center [417, 396] width 50 height 25
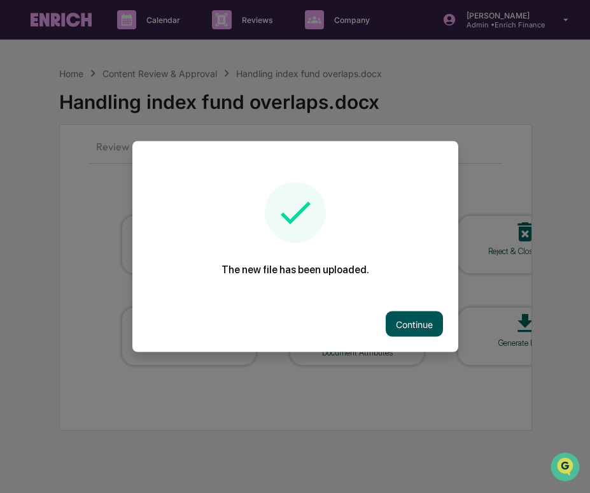
click at [420, 330] on button "Continue" at bounding box center [414, 323] width 57 height 25
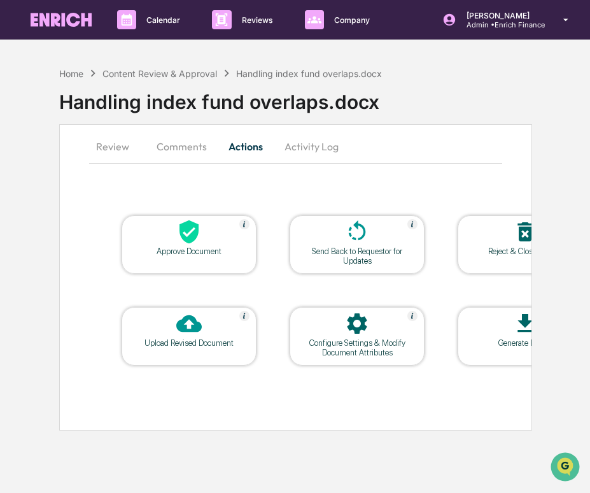
click at [192, 143] on button "Comments" at bounding box center [181, 146] width 71 height 31
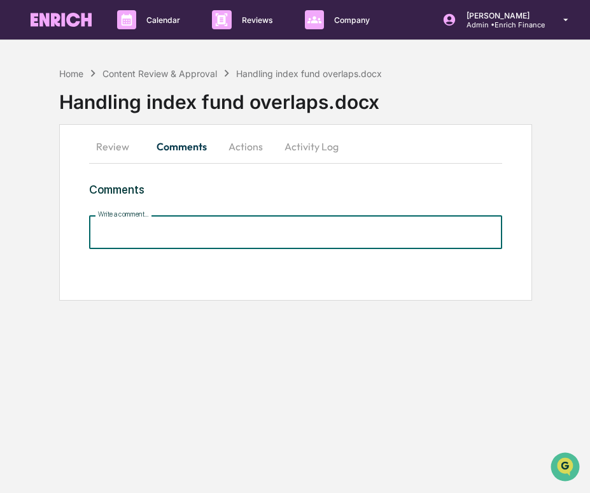
click at [143, 228] on input "Write a comment..." at bounding box center [295, 232] width 413 height 34
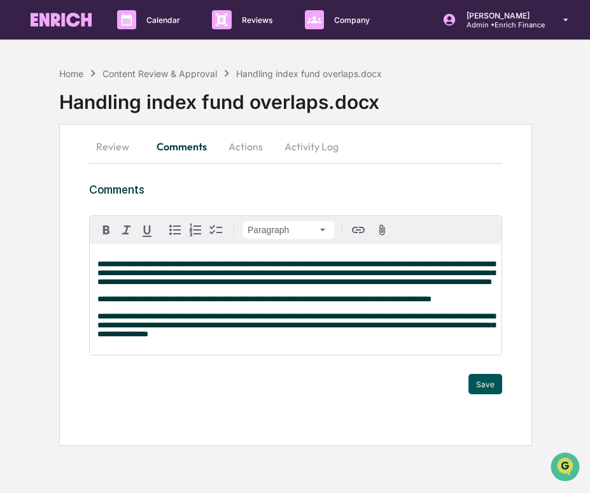
click at [474, 394] on button "Save" at bounding box center [486, 384] width 34 height 20
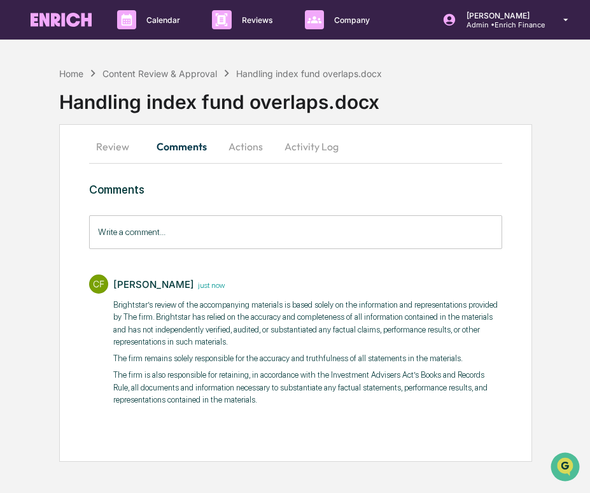
click at [324, 156] on button "Activity Log" at bounding box center [311, 146] width 75 height 31
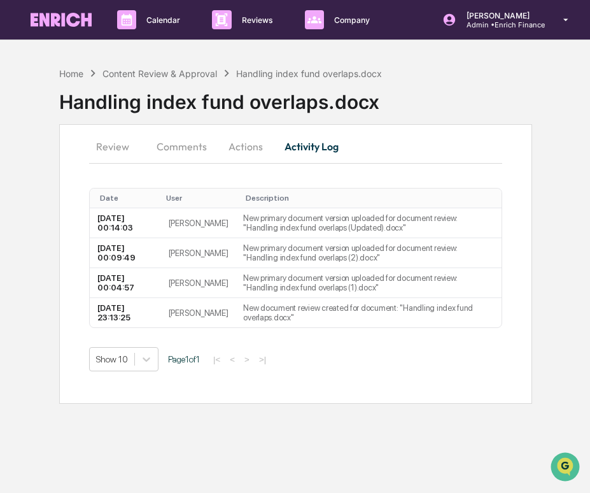
click at [241, 141] on button "Actions" at bounding box center [245, 146] width 57 height 31
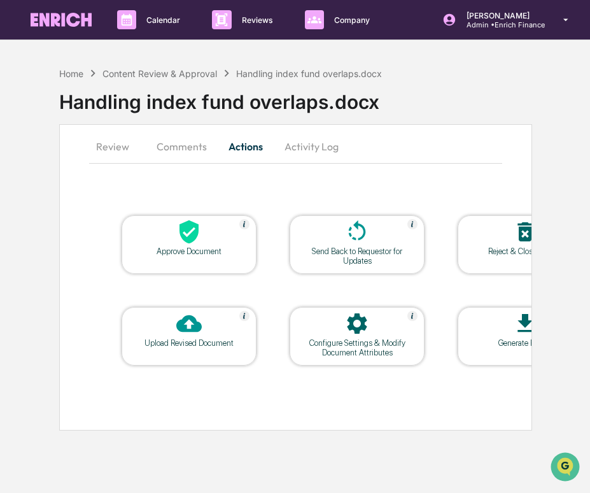
click at [170, 256] on div "Approve Document" at bounding box center [189, 244] width 135 height 59
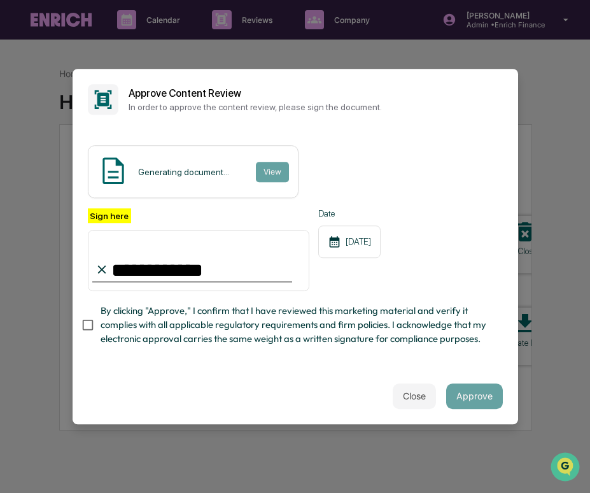
type input "**********"
click at [490, 392] on button "Approve" at bounding box center [474, 395] width 57 height 25
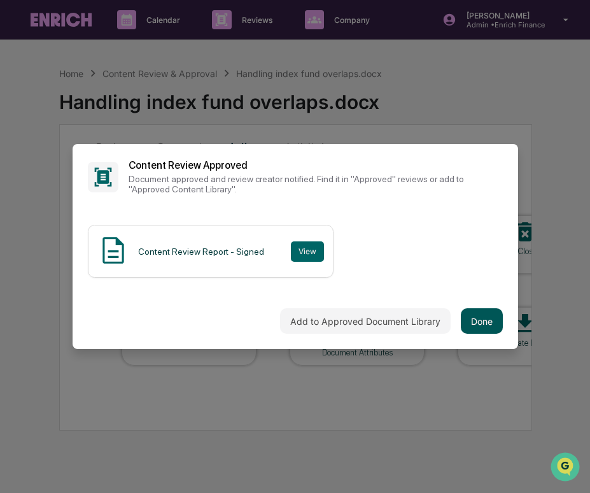
click at [466, 309] on button "Done" at bounding box center [482, 320] width 42 height 25
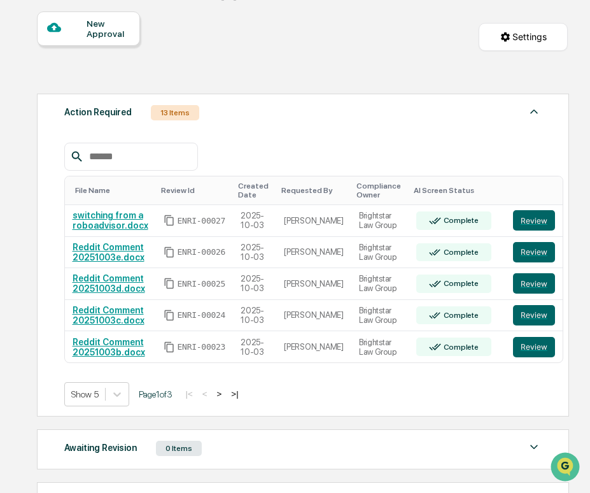
scroll to position [128, 0]
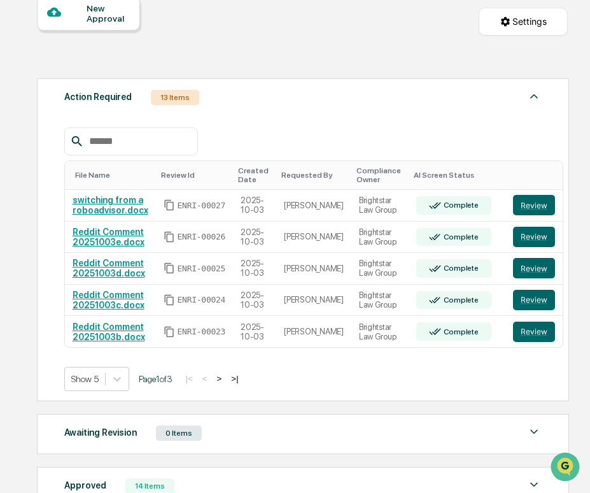
click at [226, 383] on button ">" at bounding box center [219, 378] width 13 height 11
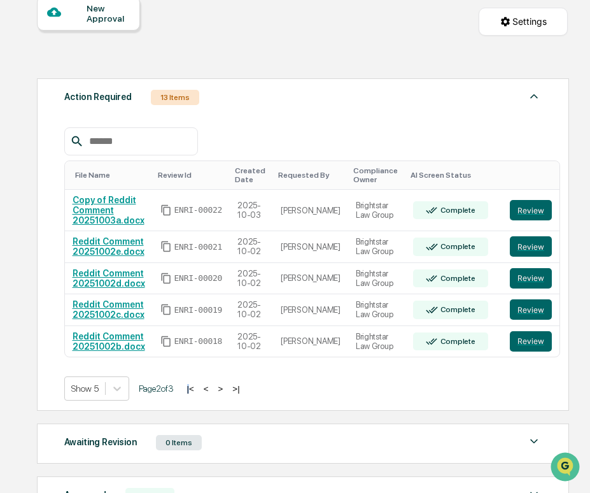
click at [234, 383] on div "Show 5 Page 2 of 3 |< < > >|" at bounding box center [303, 388] width 478 height 24
click at [227, 394] on button ">" at bounding box center [221, 388] width 13 height 11
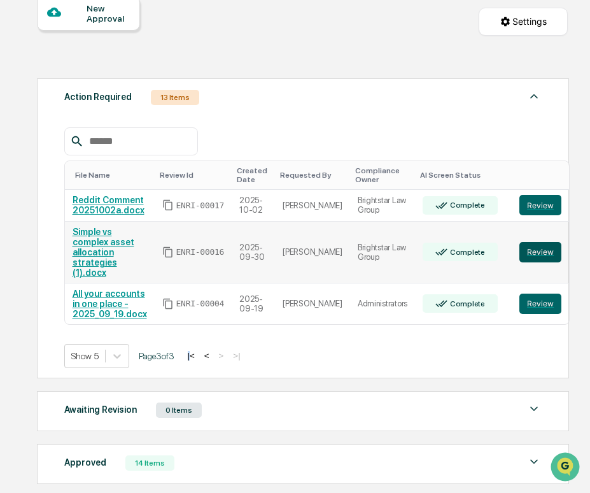
click at [533, 256] on button "Review" at bounding box center [541, 252] width 42 height 20
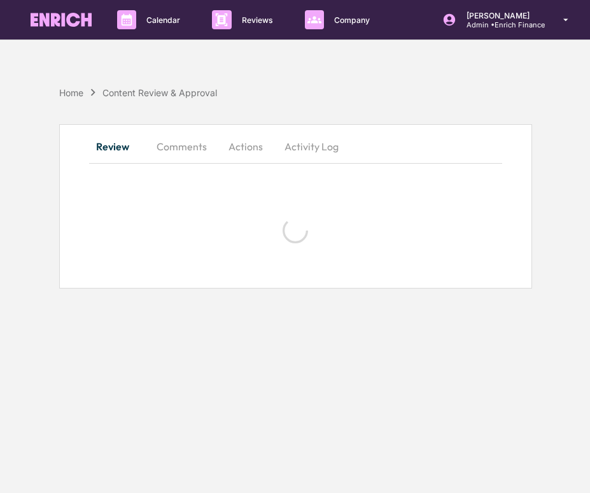
click at [182, 141] on button "Comments" at bounding box center [181, 146] width 71 height 31
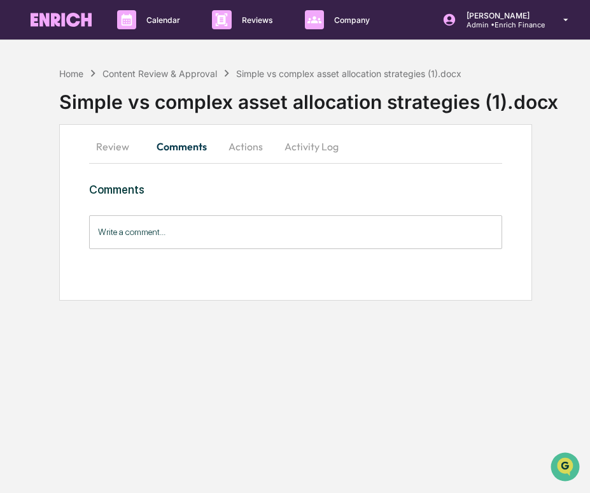
click at [251, 155] on button "Actions" at bounding box center [245, 146] width 57 height 31
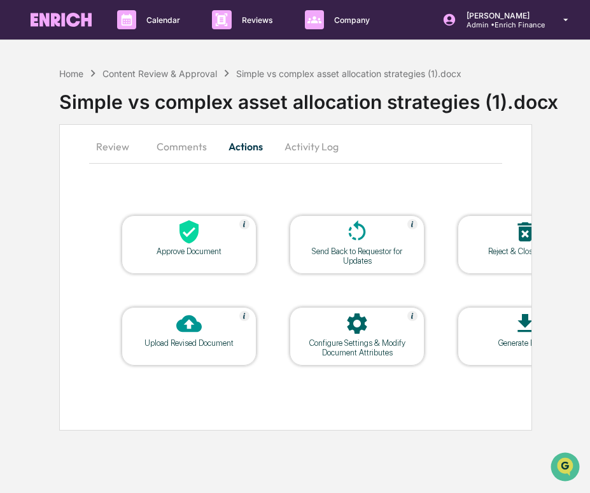
click at [315, 155] on button "Activity Log" at bounding box center [311, 146] width 75 height 31
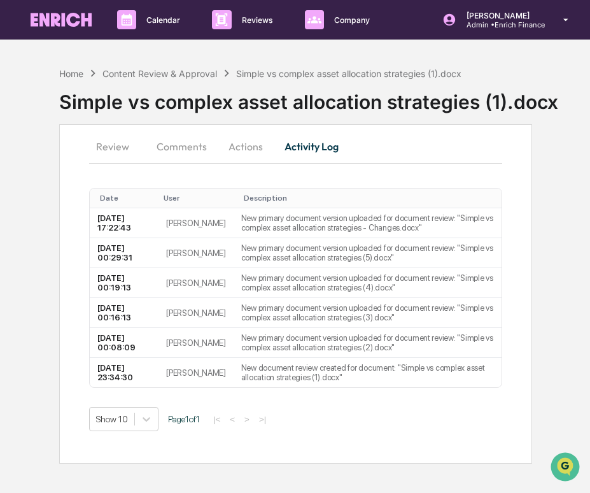
click at [101, 153] on button "Review" at bounding box center [117, 146] width 57 height 31
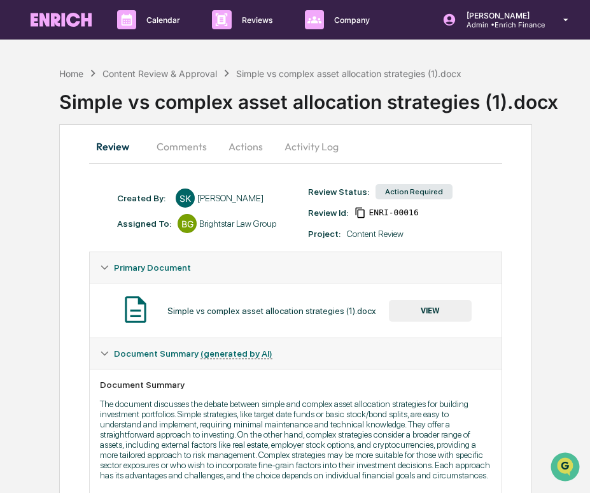
click at [422, 314] on button "VIEW" at bounding box center [430, 311] width 83 height 22
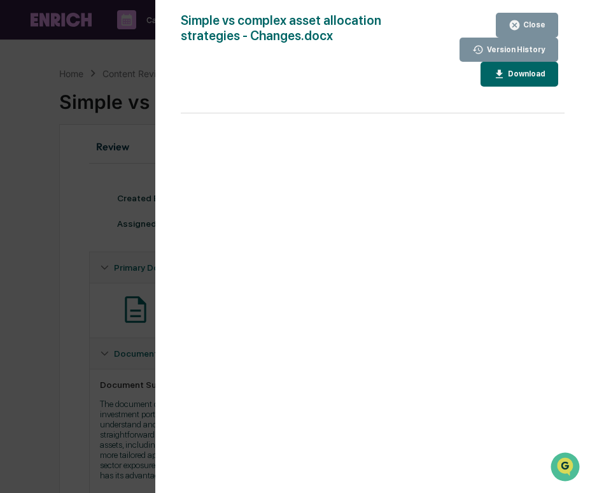
click at [97, 237] on div "Version History 10/03/2025, 05:22 PM Cece Ferraez 10/01/2025, 12:29 AM Sameer K…" at bounding box center [295, 246] width 590 height 493
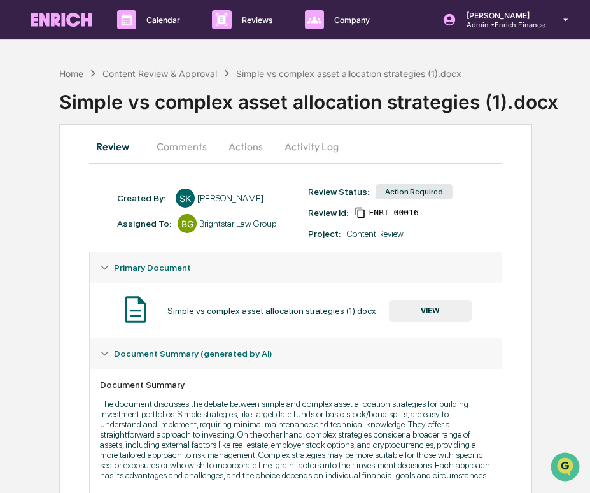
click at [193, 148] on button "Comments" at bounding box center [181, 146] width 71 height 31
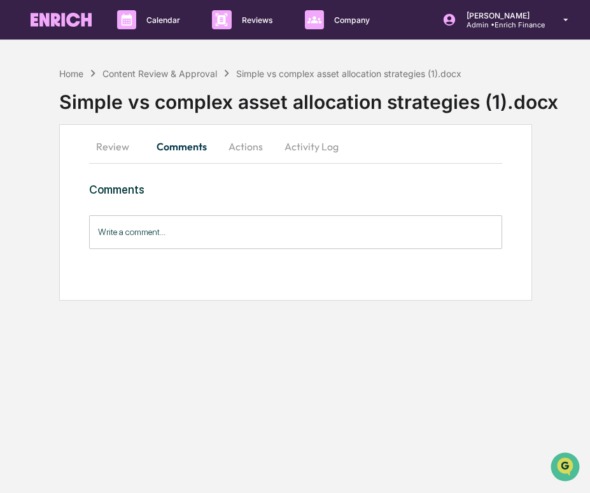
click at [305, 147] on button "Activity Log" at bounding box center [311, 146] width 75 height 31
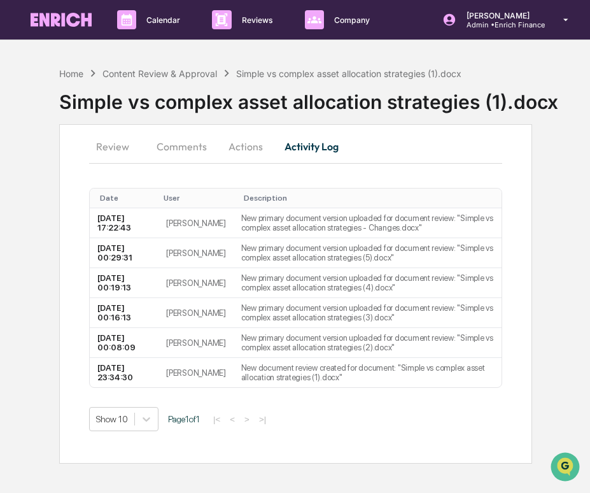
click at [106, 138] on button "Review" at bounding box center [117, 146] width 57 height 31
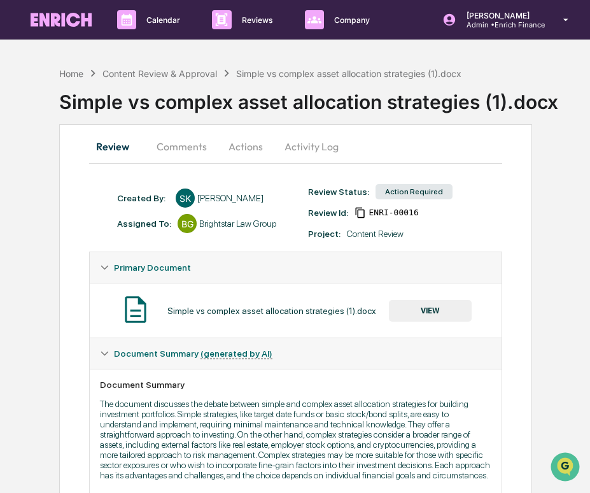
click at [200, 149] on button "Comments" at bounding box center [181, 146] width 71 height 31
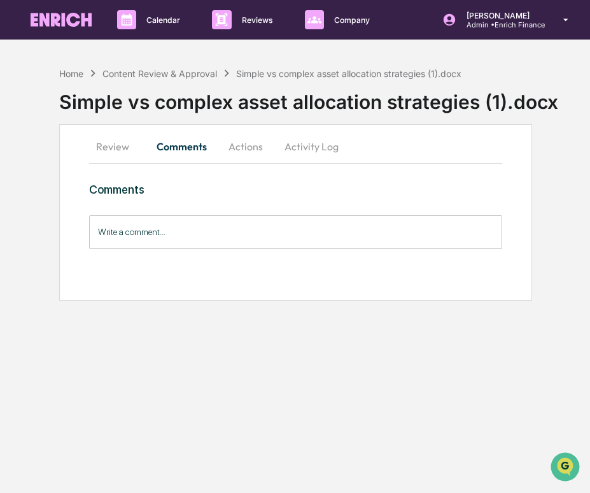
click at [246, 146] on button "Actions" at bounding box center [245, 146] width 57 height 31
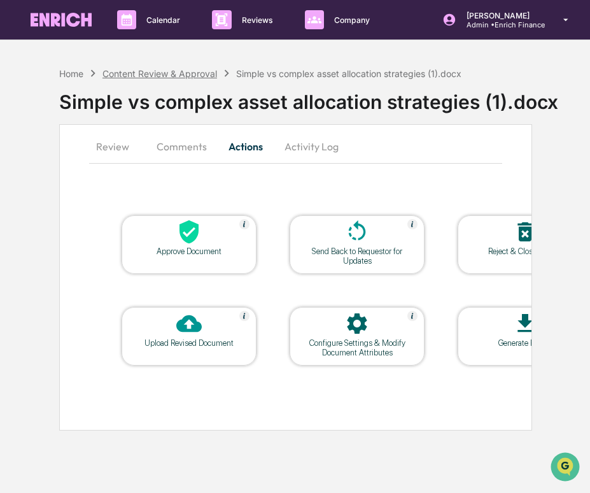
click at [175, 71] on div "Content Review & Approval" at bounding box center [160, 73] width 115 height 11
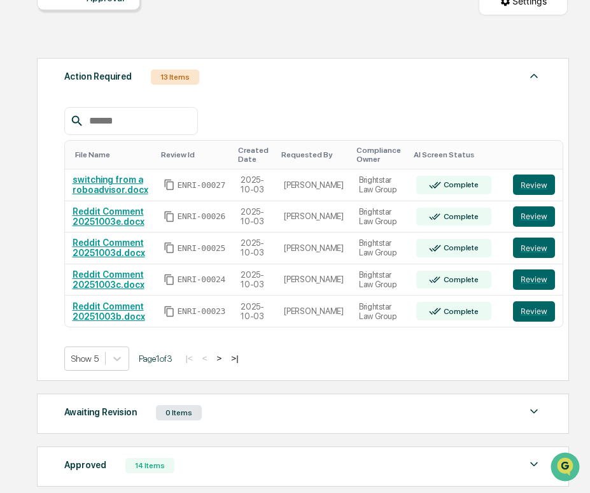
scroll to position [256, 0]
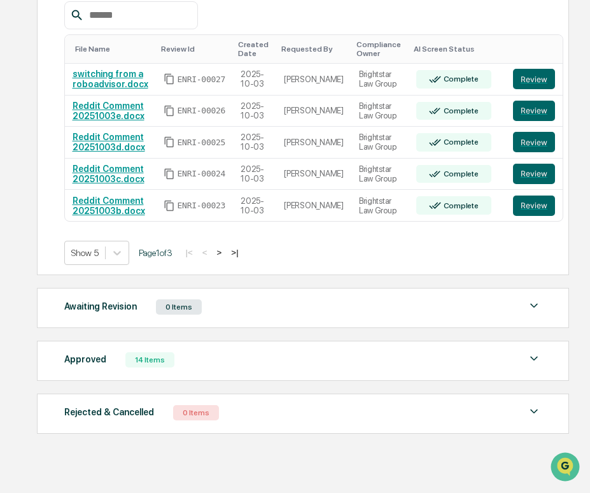
click at [199, 360] on div "Approved 14 Items" at bounding box center [303, 360] width 478 height 18
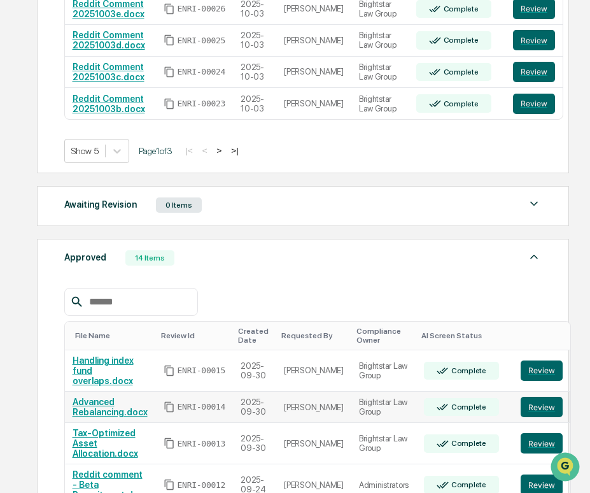
scroll to position [572, 0]
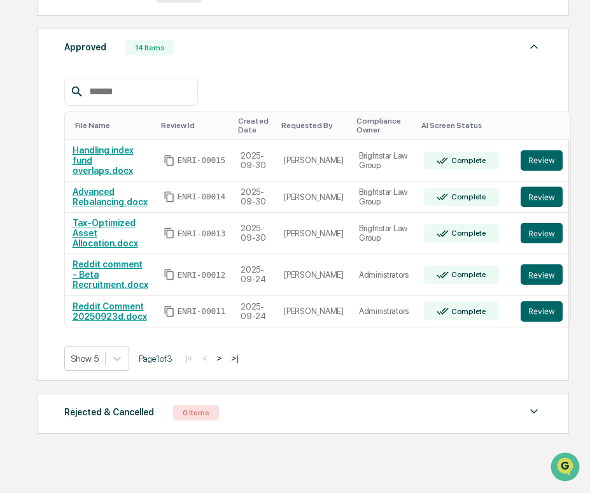
click at [242, 359] on button ">|" at bounding box center [234, 358] width 15 height 11
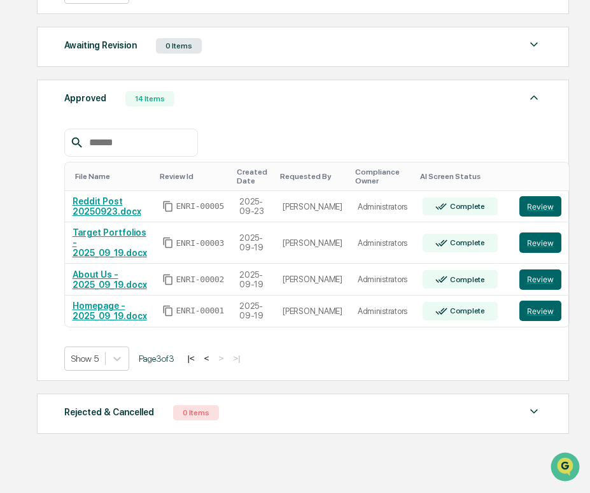
click at [213, 360] on button "<" at bounding box center [207, 358] width 13 height 11
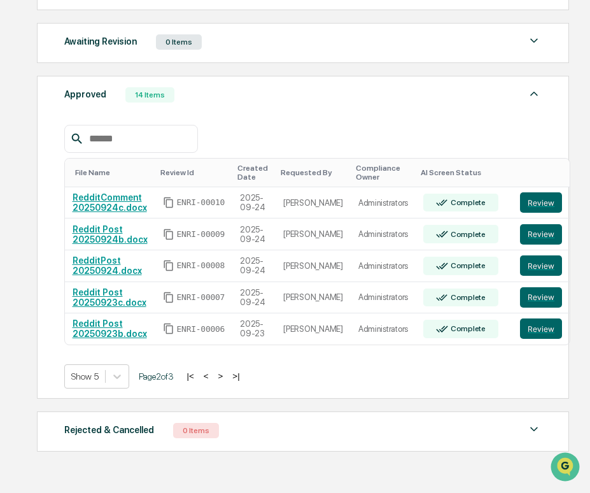
click at [213, 377] on button "<" at bounding box center [206, 376] width 13 height 11
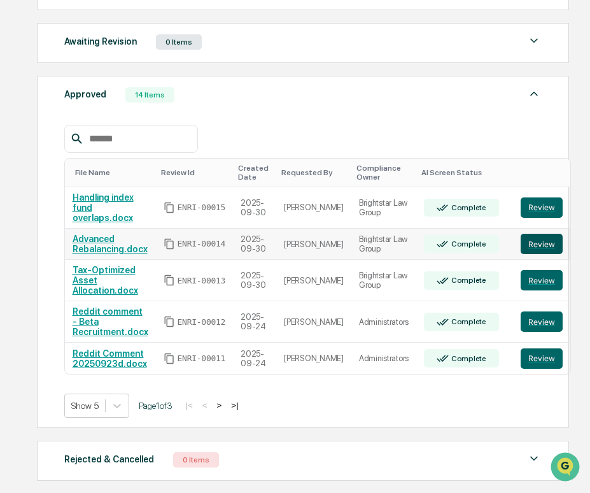
click at [529, 246] on button "Review" at bounding box center [542, 244] width 42 height 20
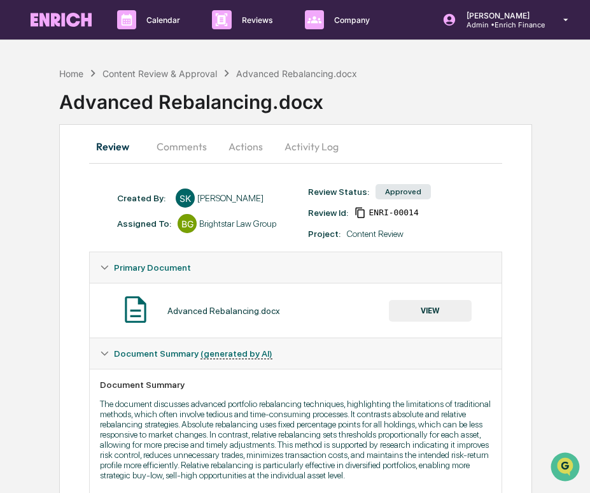
click at [411, 309] on button "VIEW" at bounding box center [430, 311] width 83 height 22
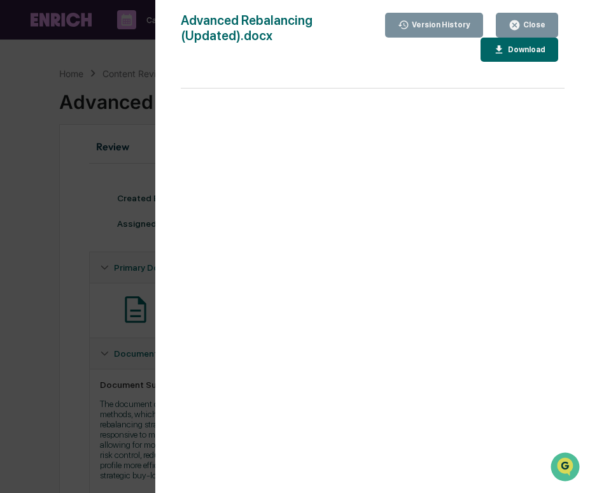
click at [112, 234] on div "Version History [DATE] 12:08 AM [PERSON_NAME] [DATE] 12:03 AM [PERSON_NAME] [DA…" at bounding box center [295, 246] width 590 height 493
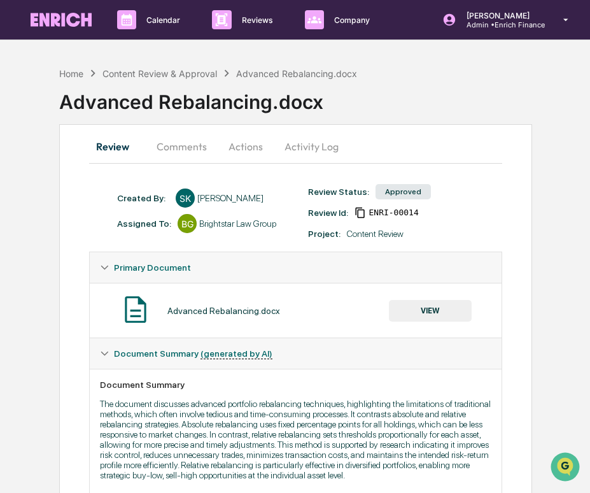
click at [294, 148] on button "Activity Log" at bounding box center [311, 146] width 75 height 31
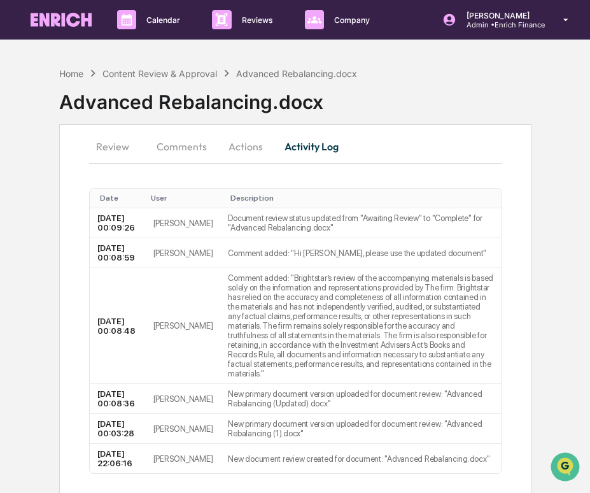
click at [105, 139] on button "Review" at bounding box center [117, 146] width 57 height 31
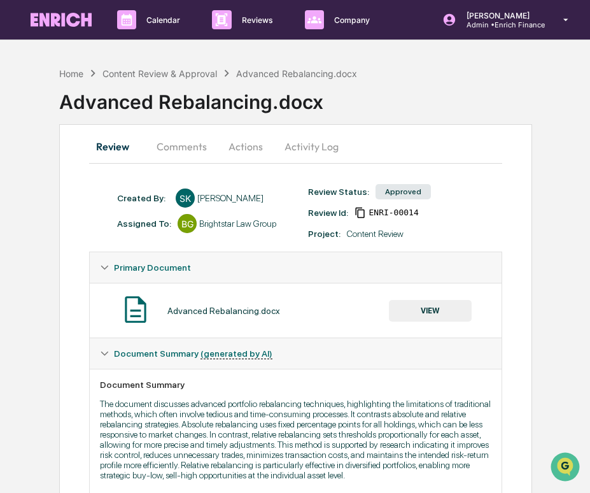
click at [232, 139] on button "Actions" at bounding box center [245, 146] width 57 height 31
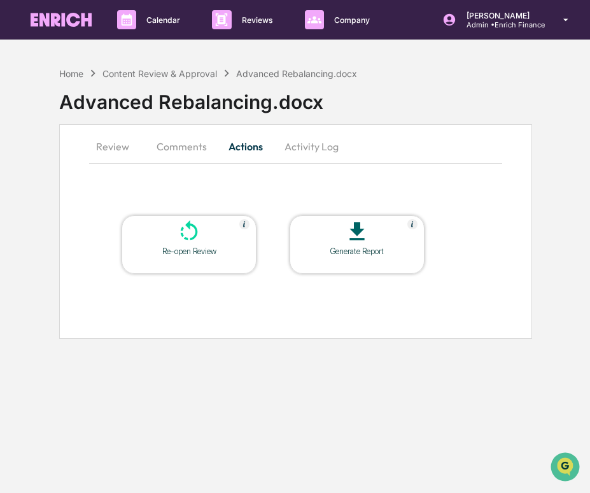
click at [113, 147] on button "Review" at bounding box center [117, 146] width 57 height 31
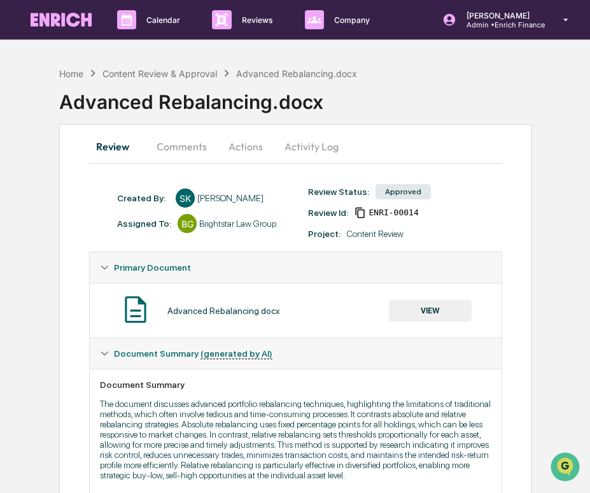
click at [431, 297] on div "Advanced Rebalancing.docx VIEW" at bounding box center [296, 311] width 392 height 34
click at [430, 304] on button "VIEW" at bounding box center [430, 311] width 83 height 22
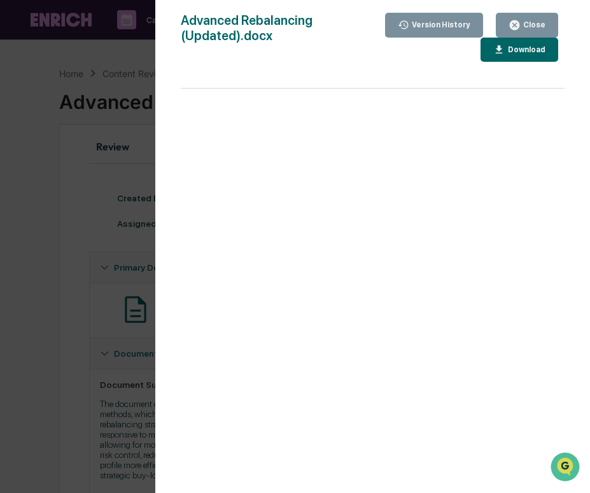
click at [81, 287] on div "Version History [DATE] 12:08 AM [PERSON_NAME] [DATE] 12:03 AM [PERSON_NAME] [DA…" at bounding box center [295, 246] width 590 height 493
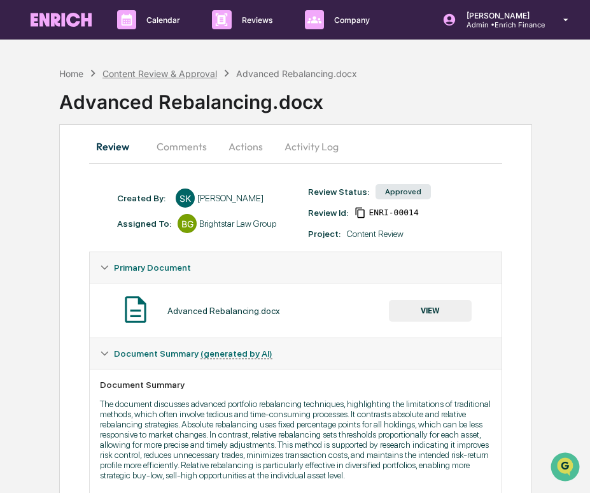
click at [143, 71] on div "Content Review & Approval" at bounding box center [160, 73] width 115 height 11
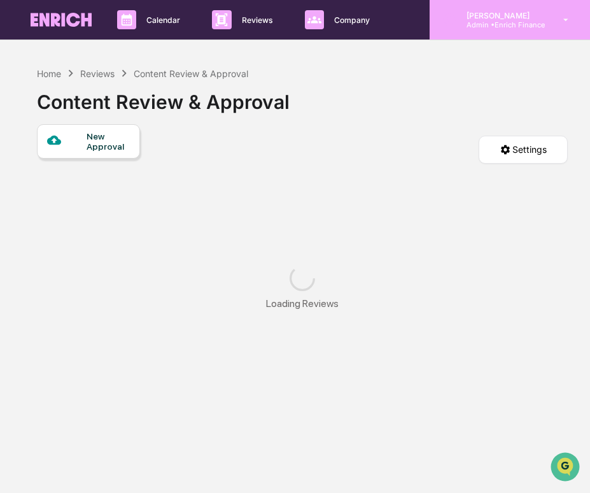
click at [547, 11] on div "[PERSON_NAME] Admin • Enrich Finance" at bounding box center [510, 19] width 160 height 39
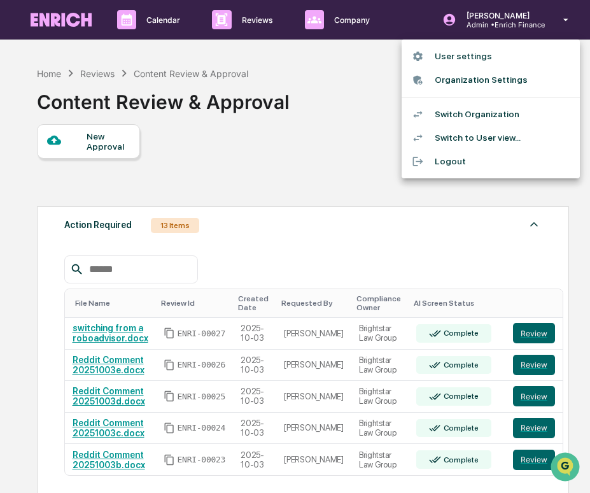
click at [477, 110] on li "Switch Organization" at bounding box center [491, 115] width 178 height 24
